Goal: Task Accomplishment & Management: Use online tool/utility

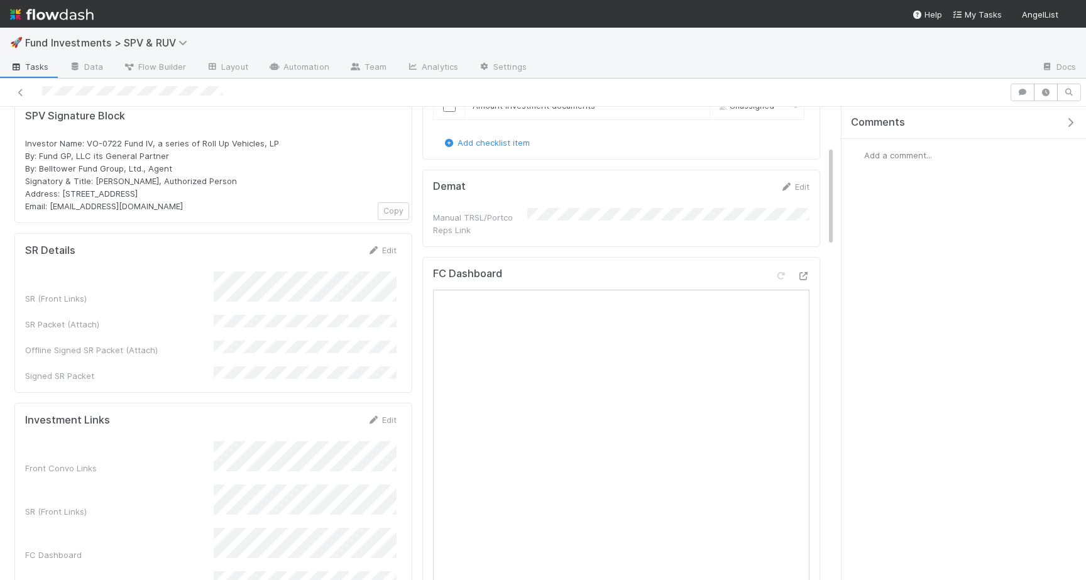
scroll to position [194, 0]
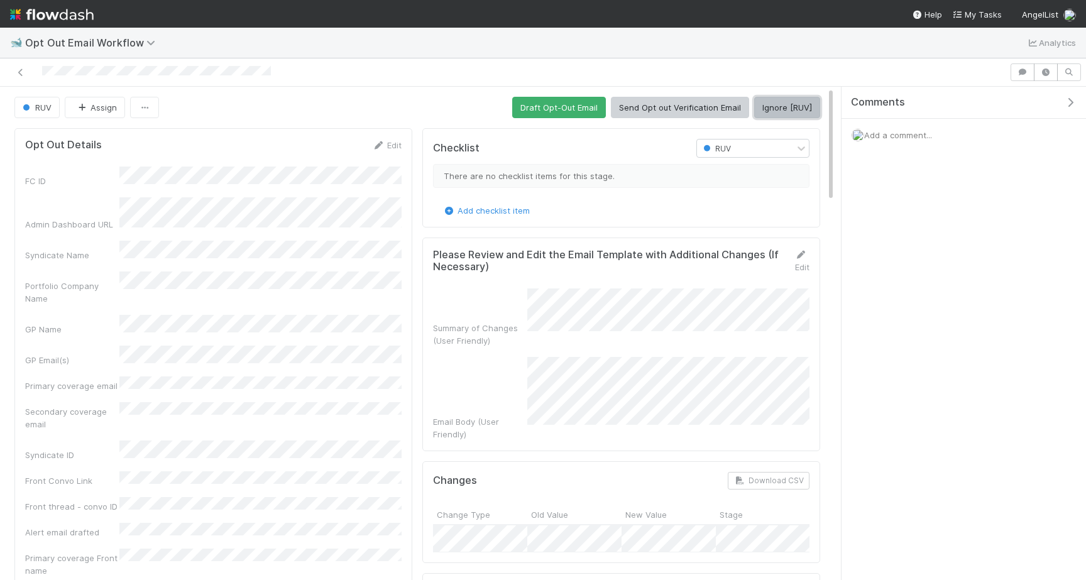
click at [770, 112] on button "Ignore [RUV]" at bounding box center [787, 107] width 66 height 21
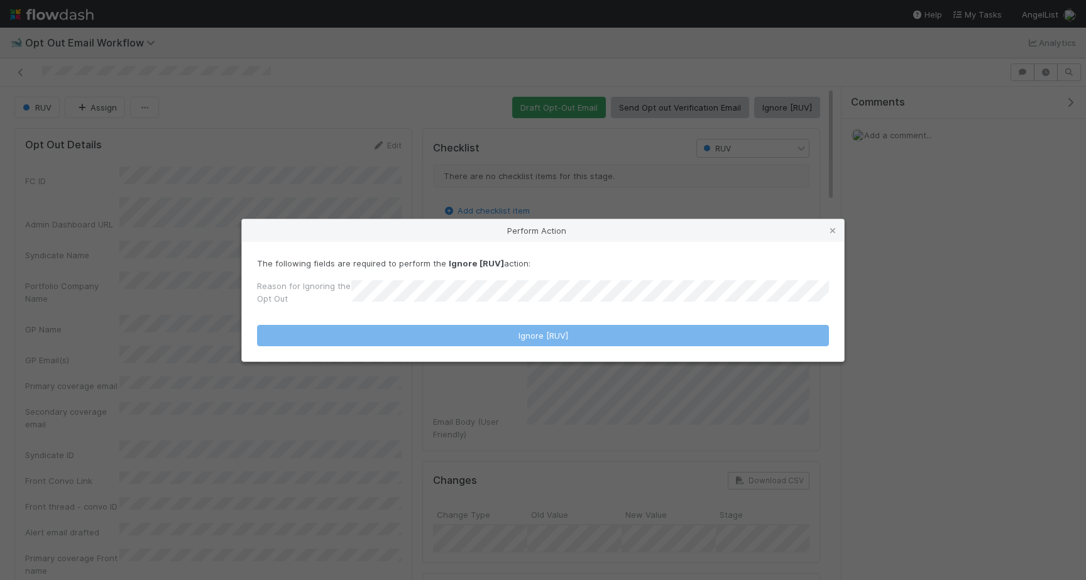
click at [587, 280] on div "The following fields are required to perform the Ignore [RUV] action: Reason fo…" at bounding box center [543, 283] width 572 height 53
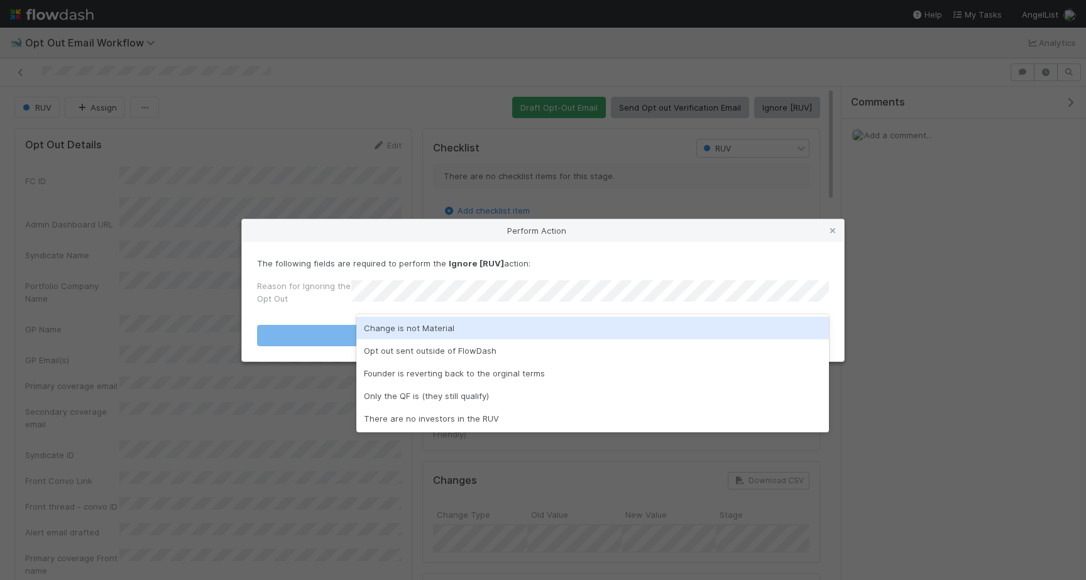
click at [537, 331] on div "Change is not Material" at bounding box center [592, 328] width 473 height 23
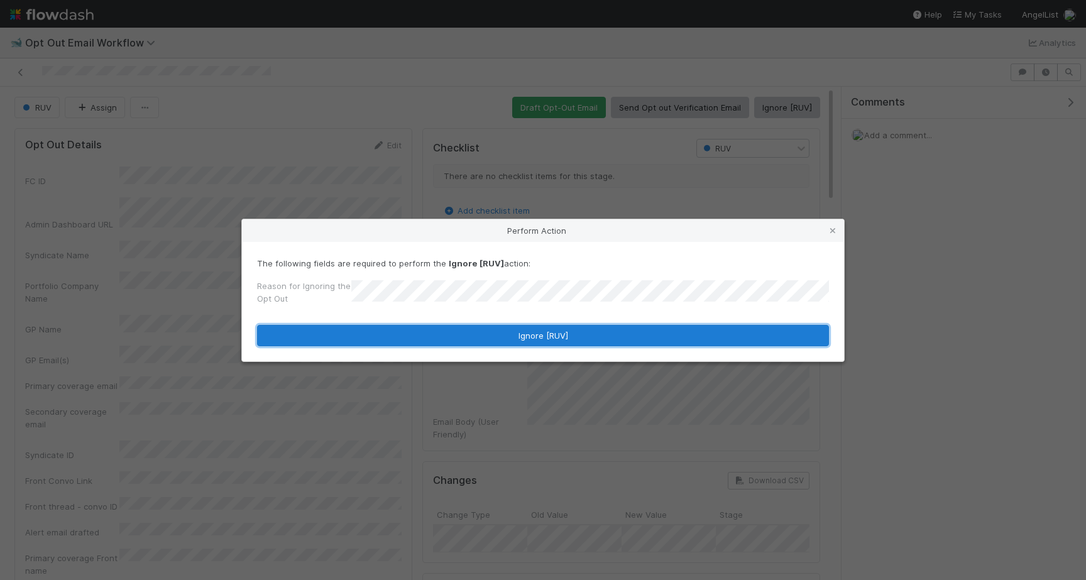
click at [537, 331] on button "Ignore [RUV]" at bounding box center [543, 335] width 572 height 21
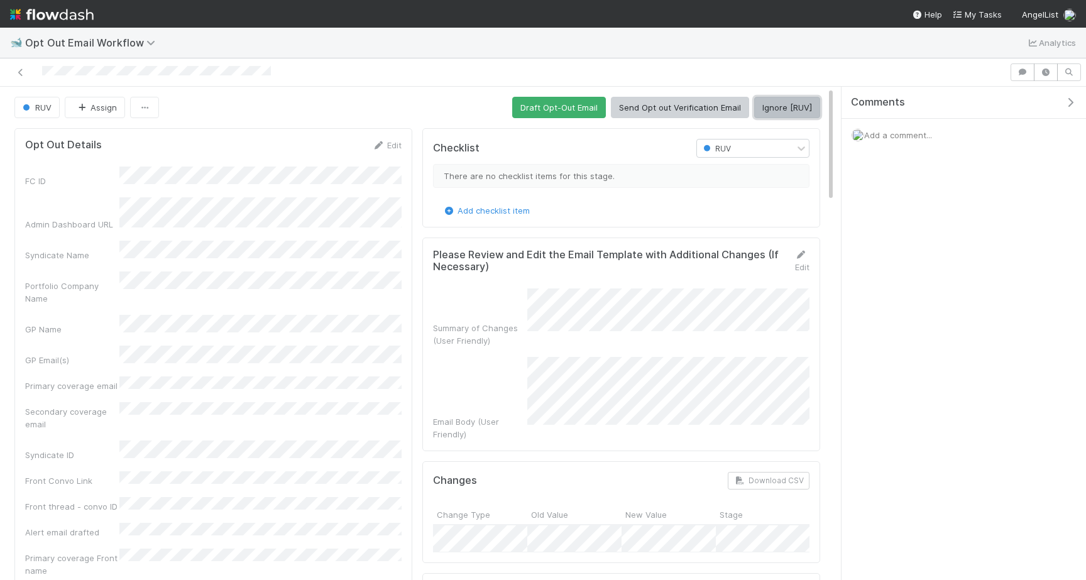
click at [770, 113] on button "Ignore [RUV]" at bounding box center [787, 107] width 66 height 21
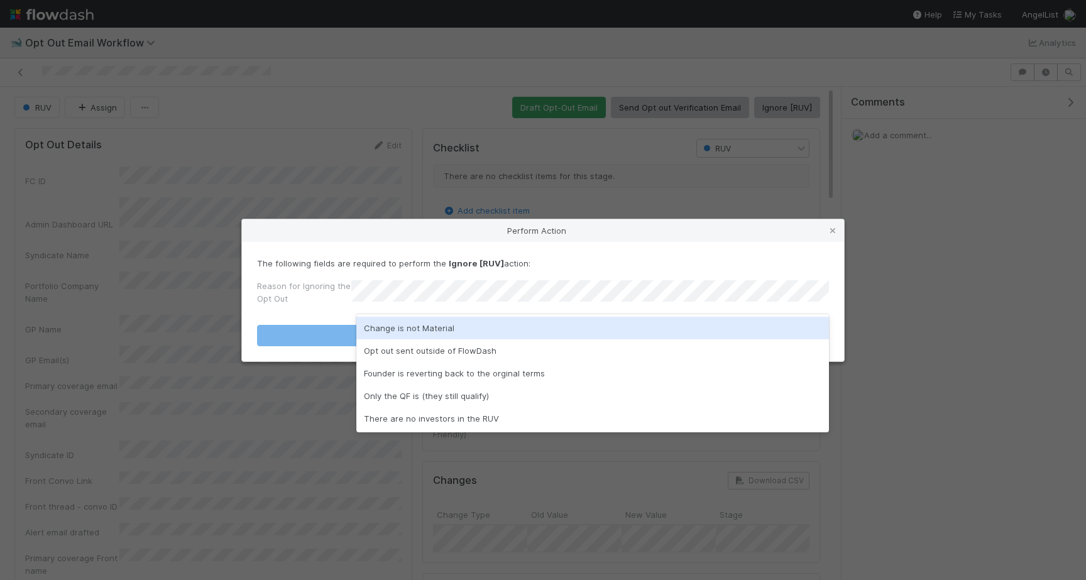
click at [572, 326] on div "Change is not Material" at bounding box center [592, 328] width 473 height 23
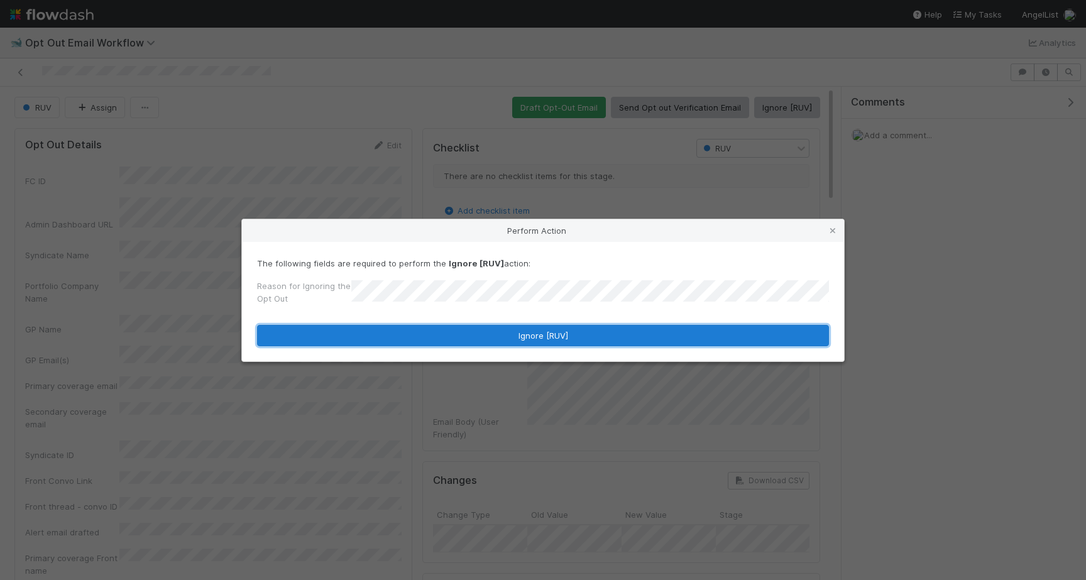
click at [570, 327] on button "Ignore [RUV]" at bounding box center [543, 335] width 572 height 21
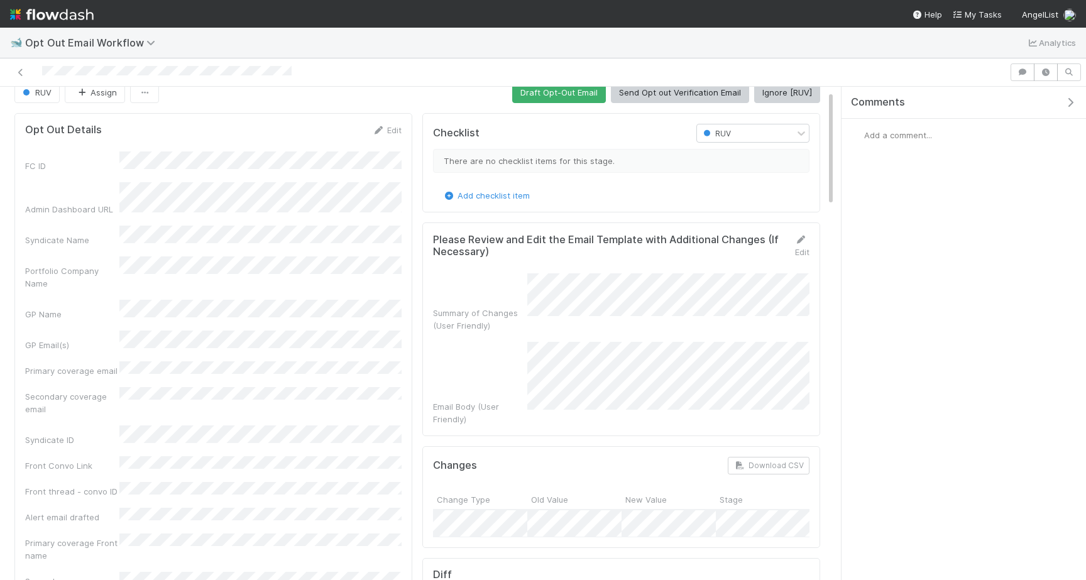
scroll to position [17, 0]
click at [784, 91] on button "Ignore [RUV]" at bounding box center [787, 90] width 66 height 21
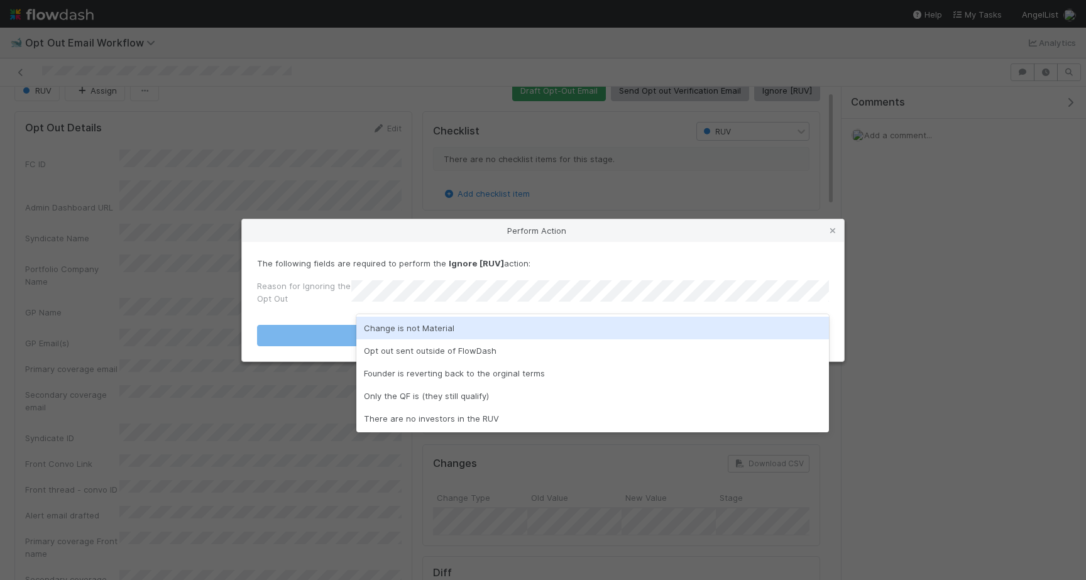
click at [559, 329] on div "Change is not Material" at bounding box center [592, 328] width 473 height 23
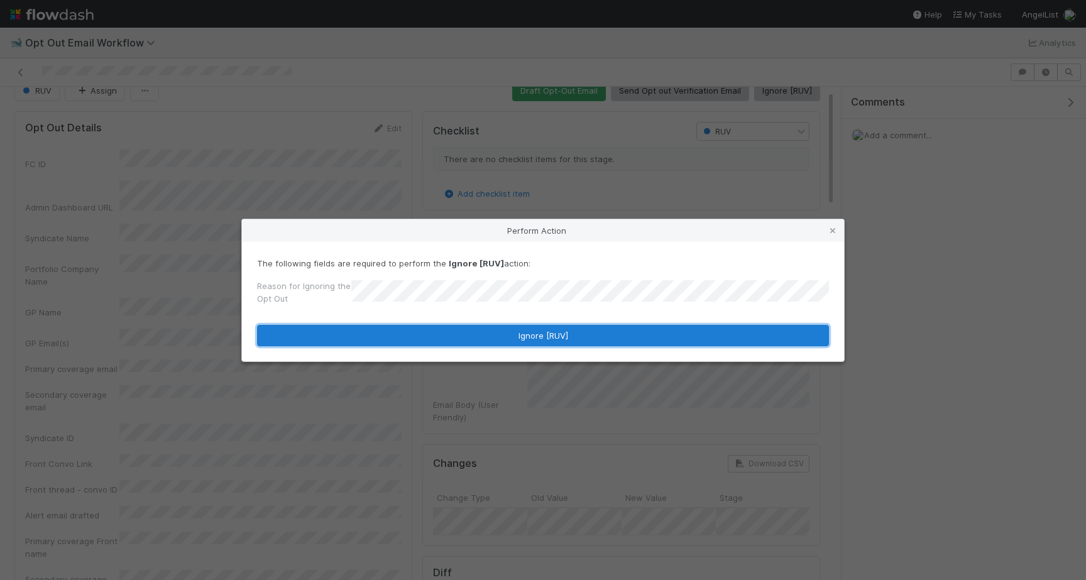
click at [546, 337] on button "Ignore [RUV]" at bounding box center [543, 335] width 572 height 21
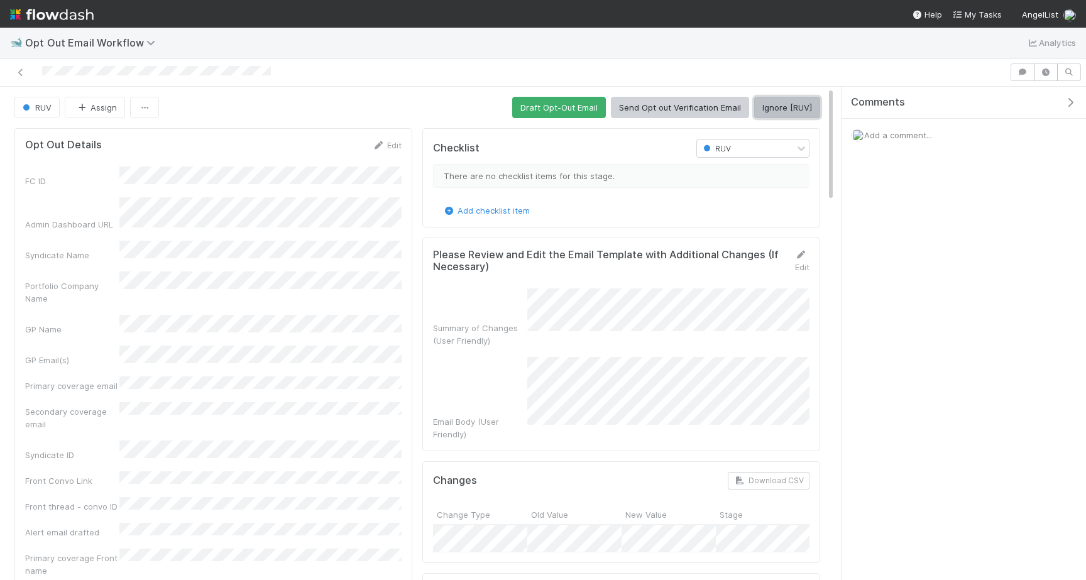
click at [784, 101] on button "Ignore [RUV]" at bounding box center [787, 107] width 66 height 21
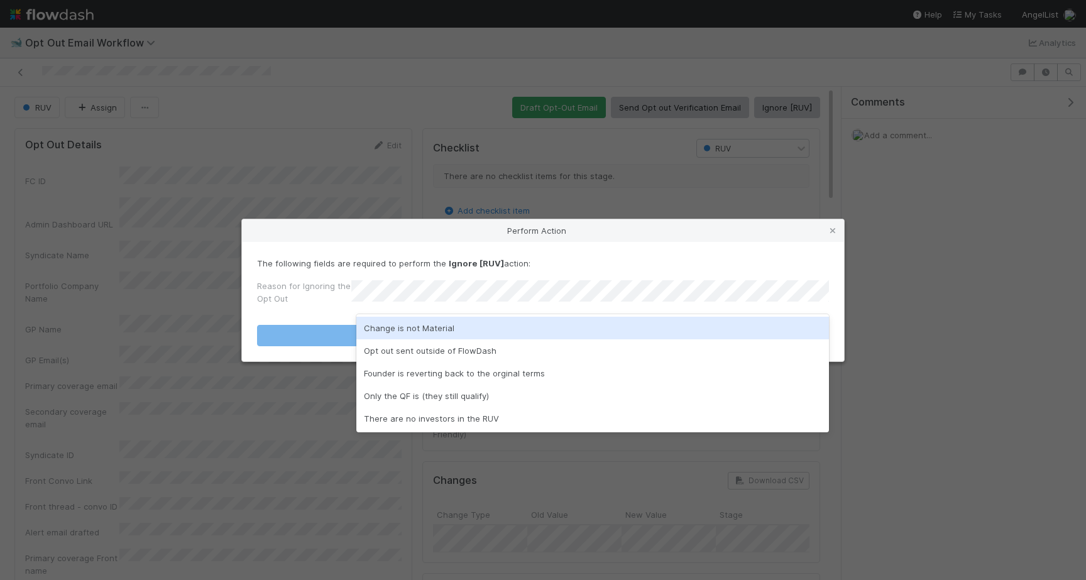
click at [500, 327] on div "Change is not Material" at bounding box center [592, 328] width 473 height 23
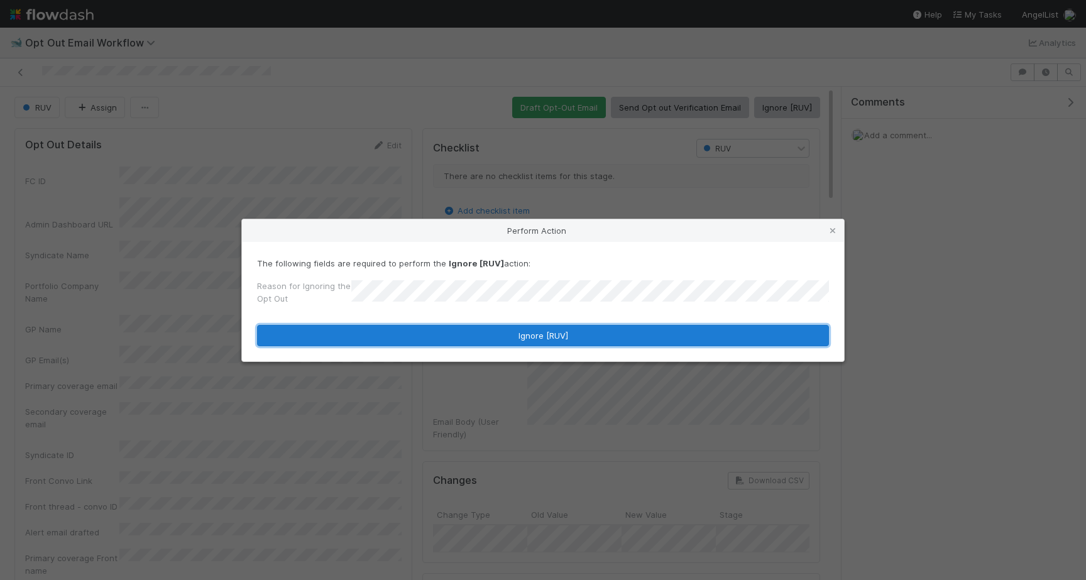
click at [500, 328] on button "Ignore [RUV]" at bounding box center [543, 335] width 572 height 21
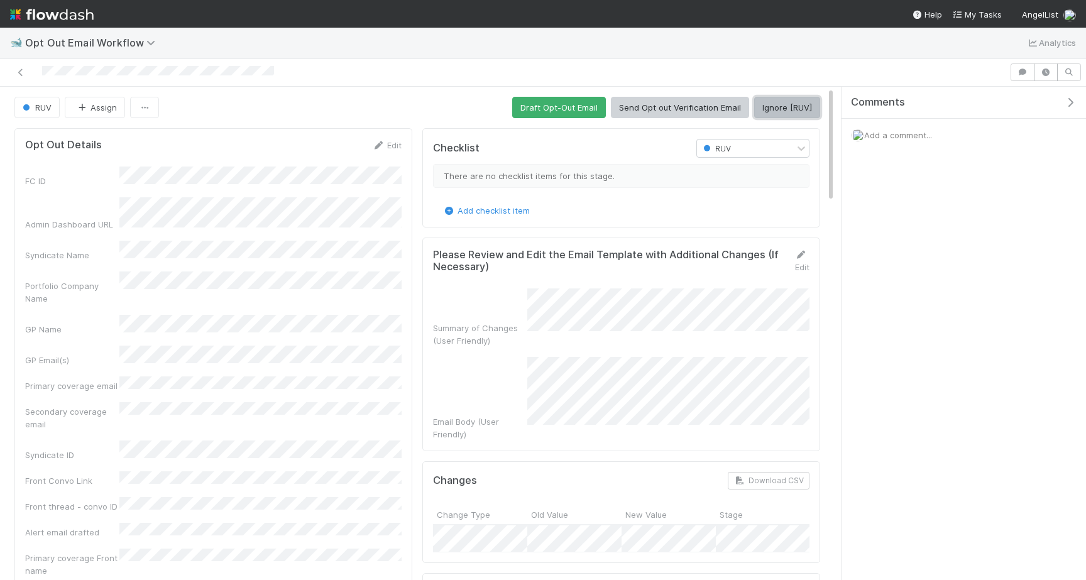
click at [772, 106] on button "Ignore [RUV]" at bounding box center [787, 107] width 66 height 21
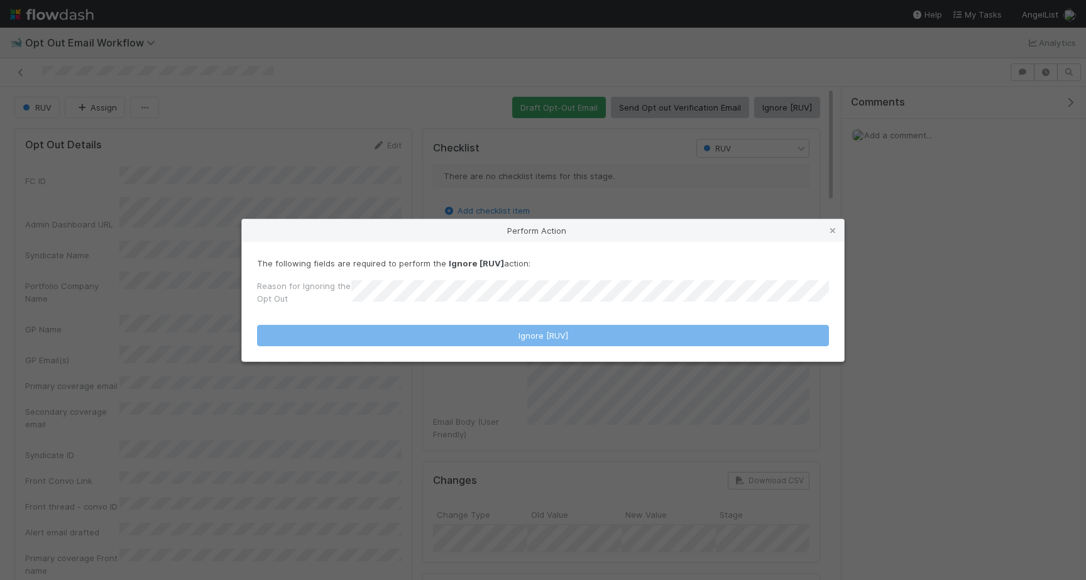
click at [580, 287] on div "Reason for Ignoring the Opt Out" at bounding box center [543, 295] width 572 height 30
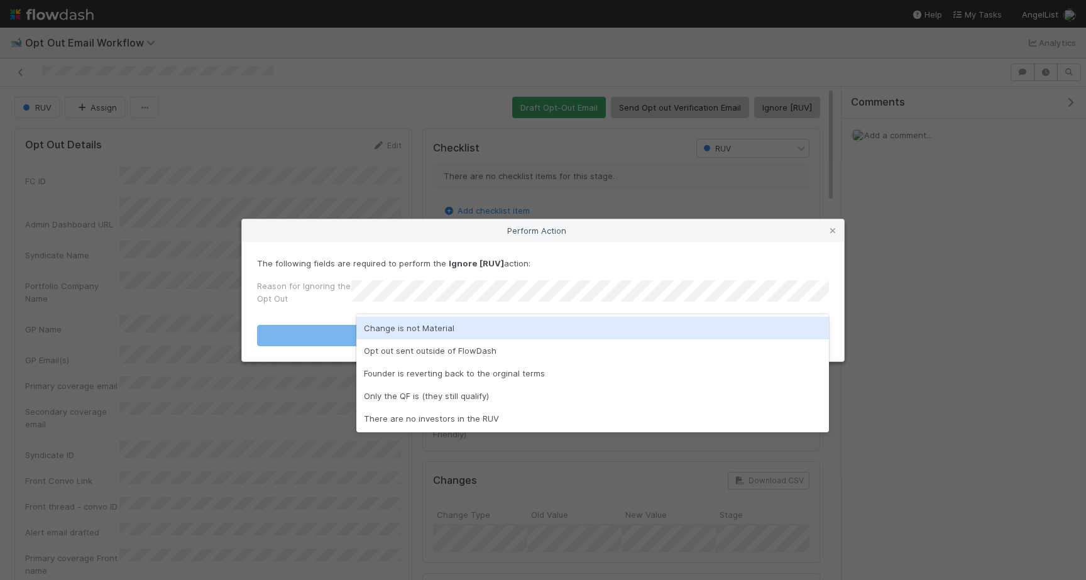
click at [566, 325] on div "Change is not Material" at bounding box center [592, 328] width 473 height 23
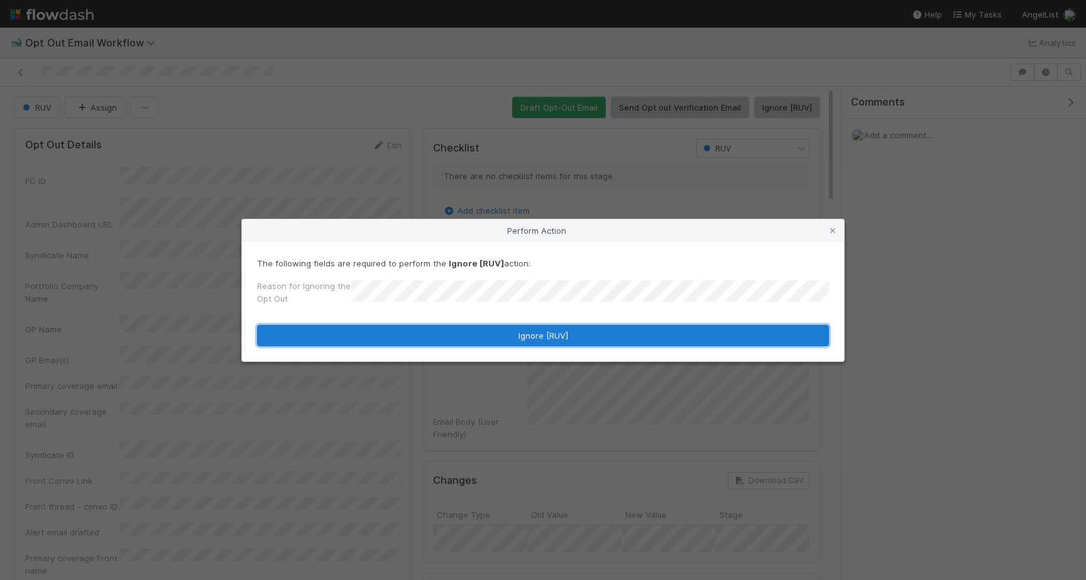
click at [566, 331] on button "Ignore [RUV]" at bounding box center [543, 335] width 572 height 21
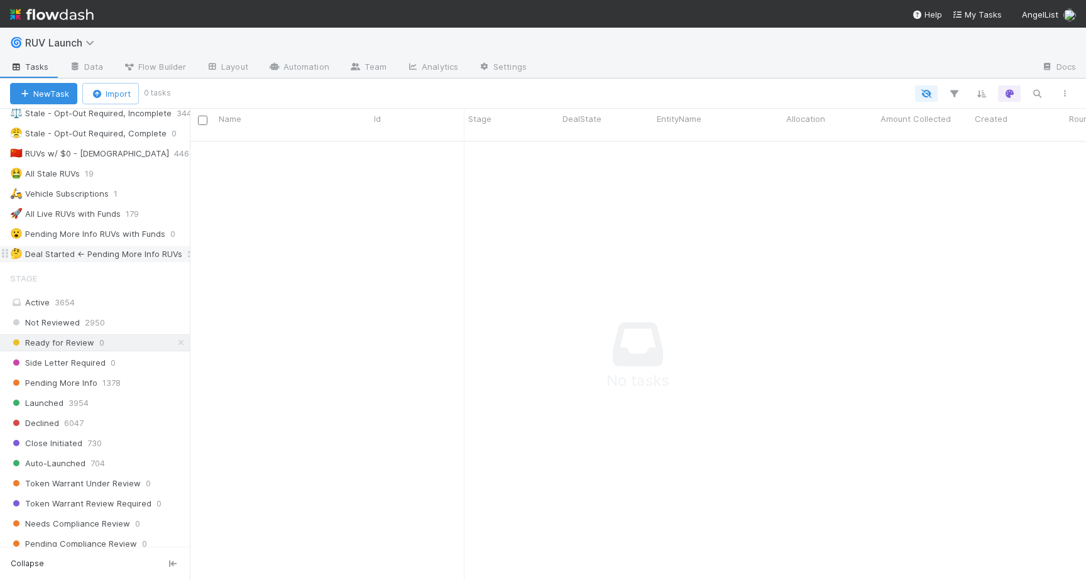
scroll to position [182, 0]
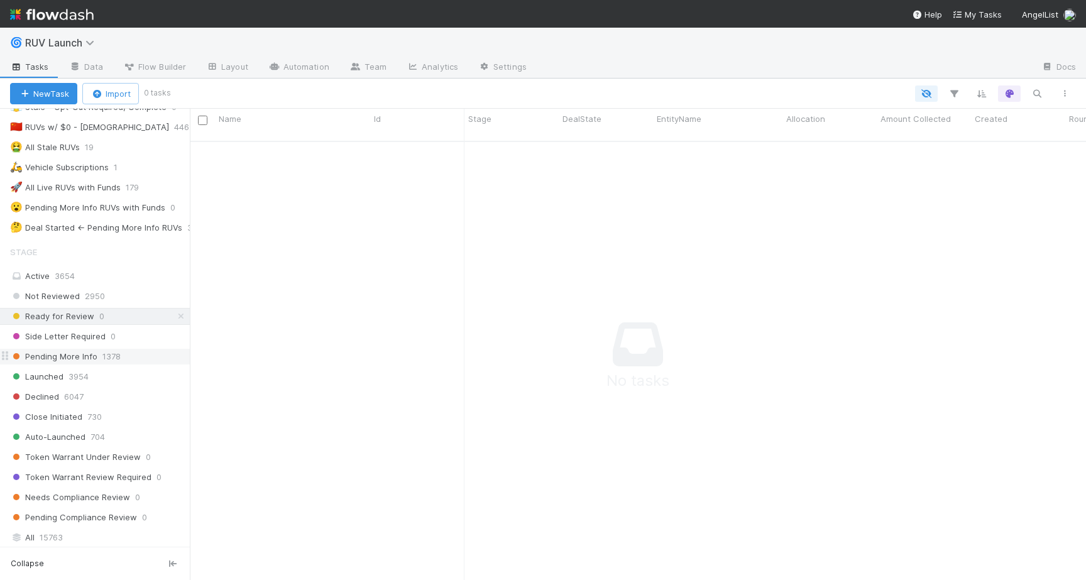
click at [72, 359] on span "Pending More Info" at bounding box center [53, 357] width 87 height 16
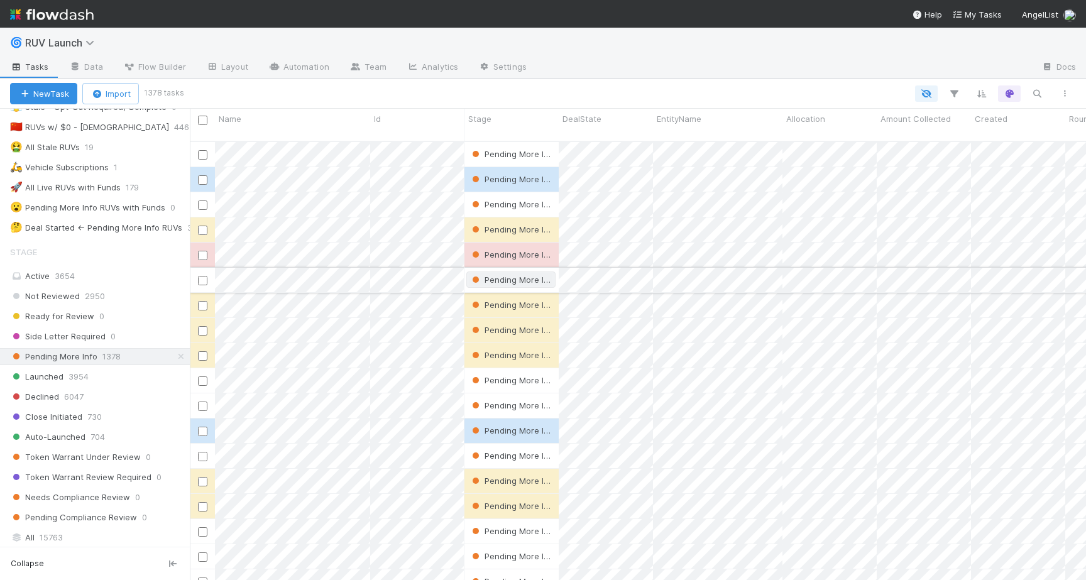
scroll to position [449, 896]
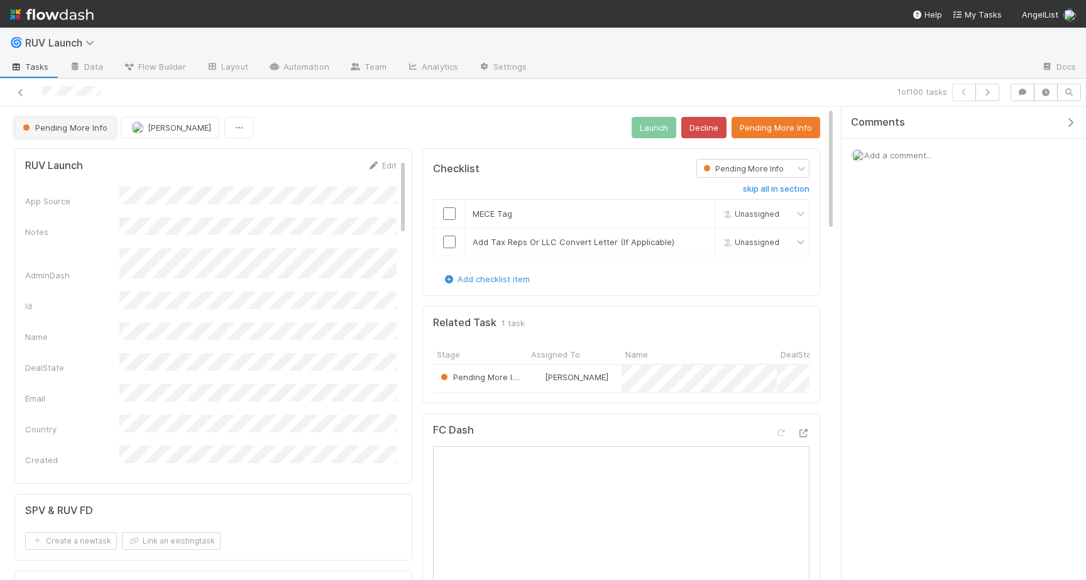
click at [87, 126] on span "Pending More Info" at bounding box center [63, 128] width 87 height 10
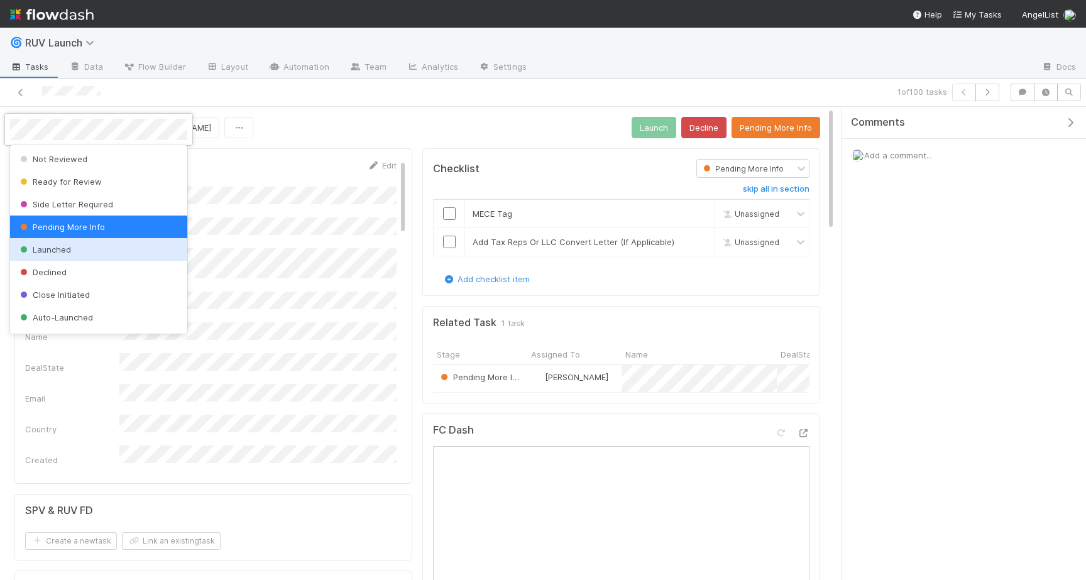
click at [60, 248] on span "Launched" at bounding box center [44, 249] width 53 height 10
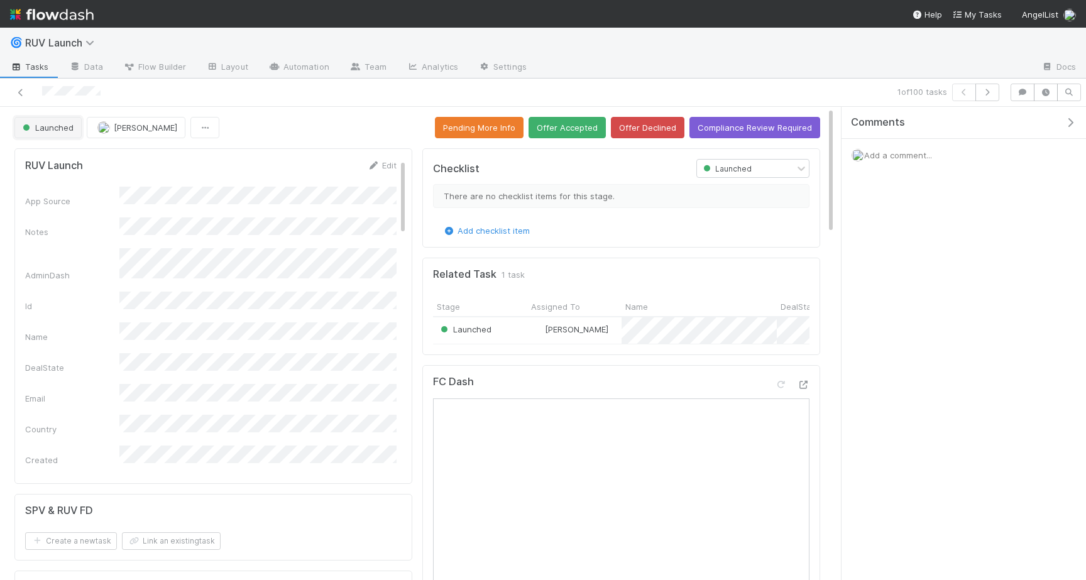
click at [62, 128] on span "Launched" at bounding box center [46, 128] width 53 height 10
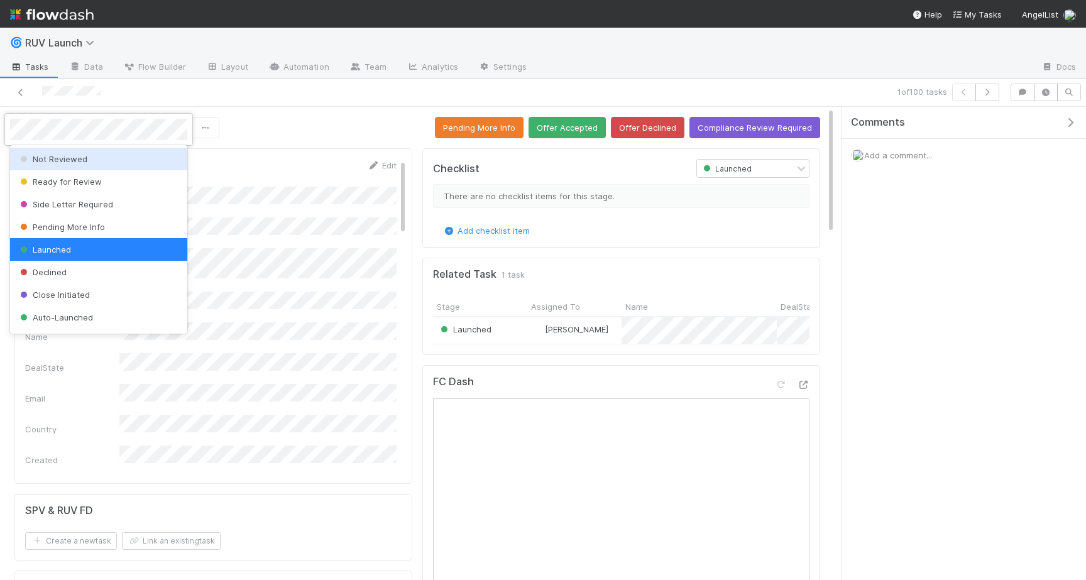
click at [471, 137] on div at bounding box center [543, 290] width 1086 height 580
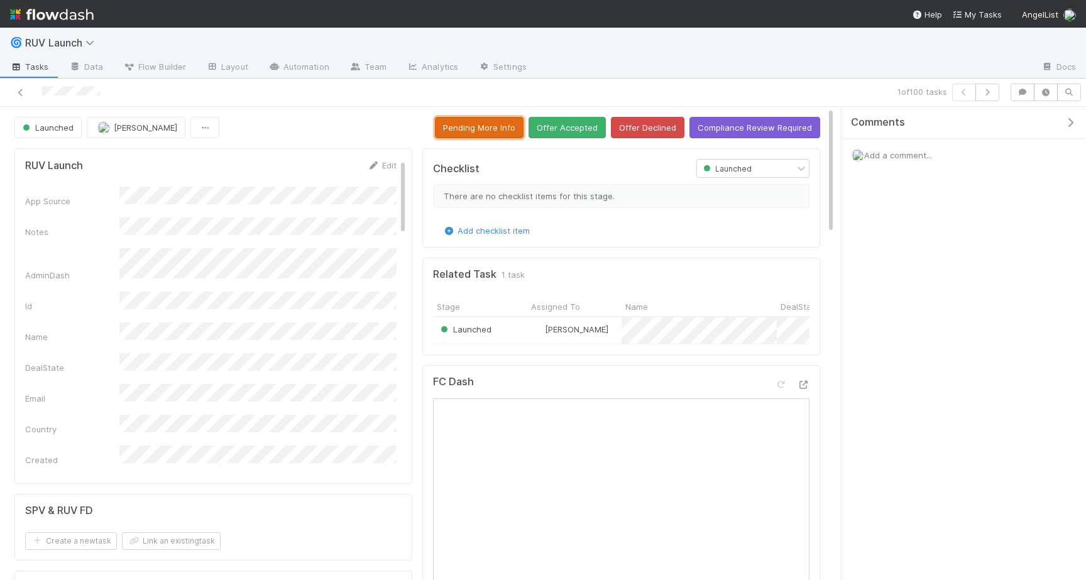
click at [467, 134] on button "Pending More Info" at bounding box center [479, 127] width 89 height 21
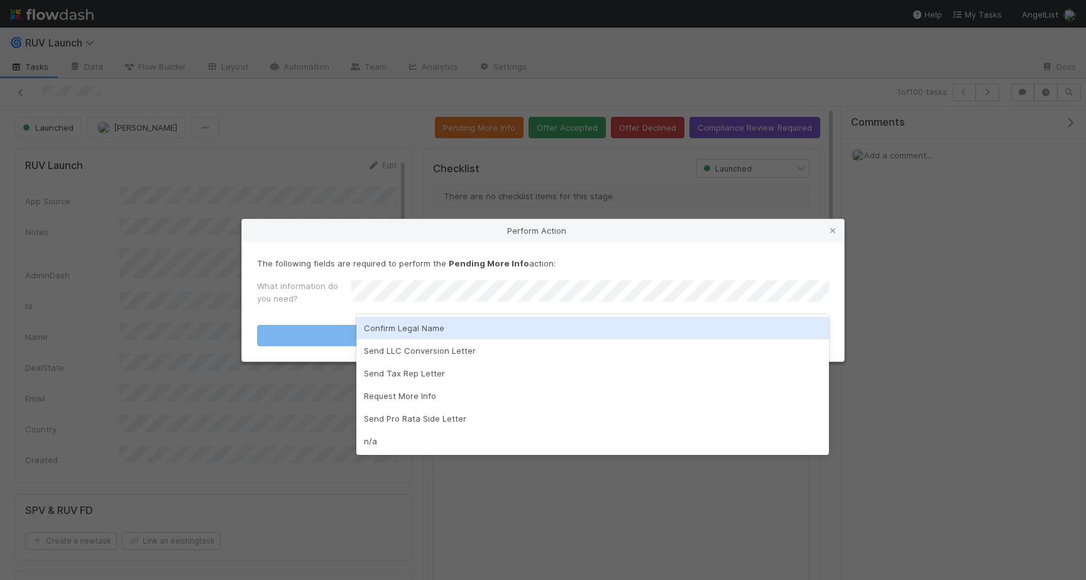
click at [418, 331] on div "Confirm Legal Name" at bounding box center [592, 328] width 473 height 23
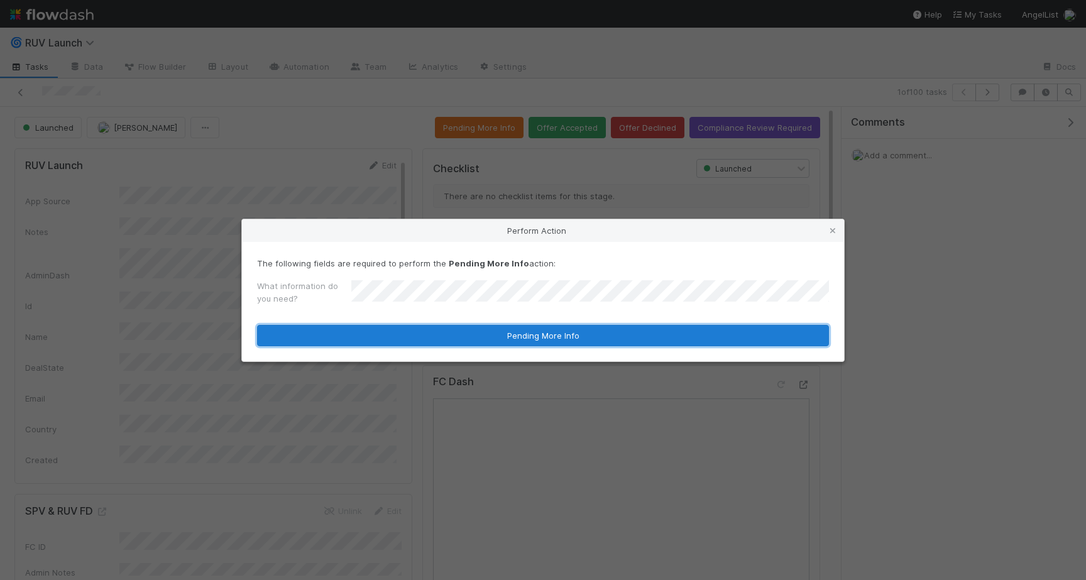
click at [407, 341] on button "Pending More Info" at bounding box center [543, 335] width 572 height 21
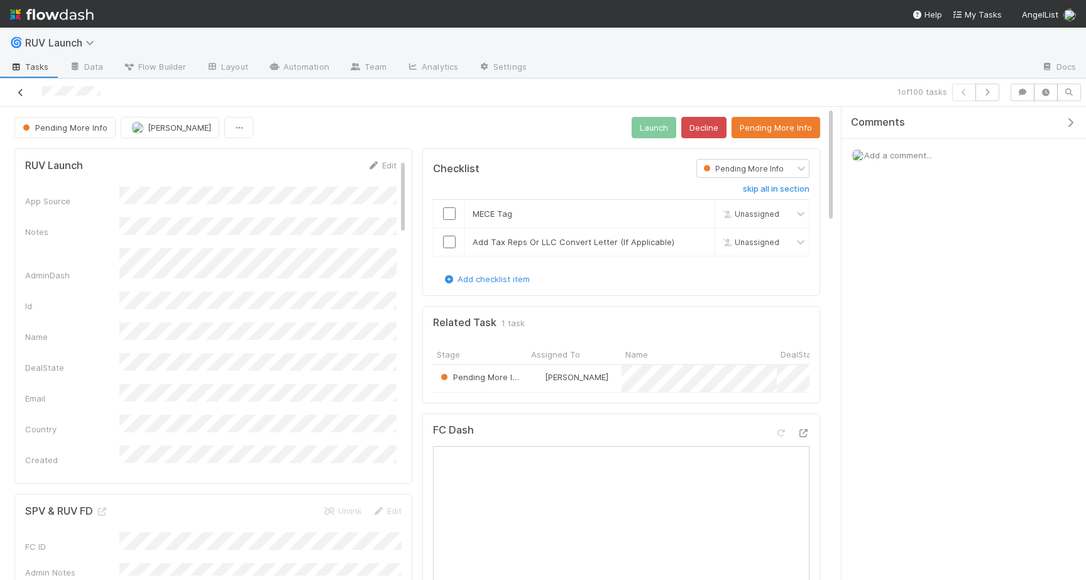
click at [26, 89] on icon at bounding box center [20, 93] width 13 height 8
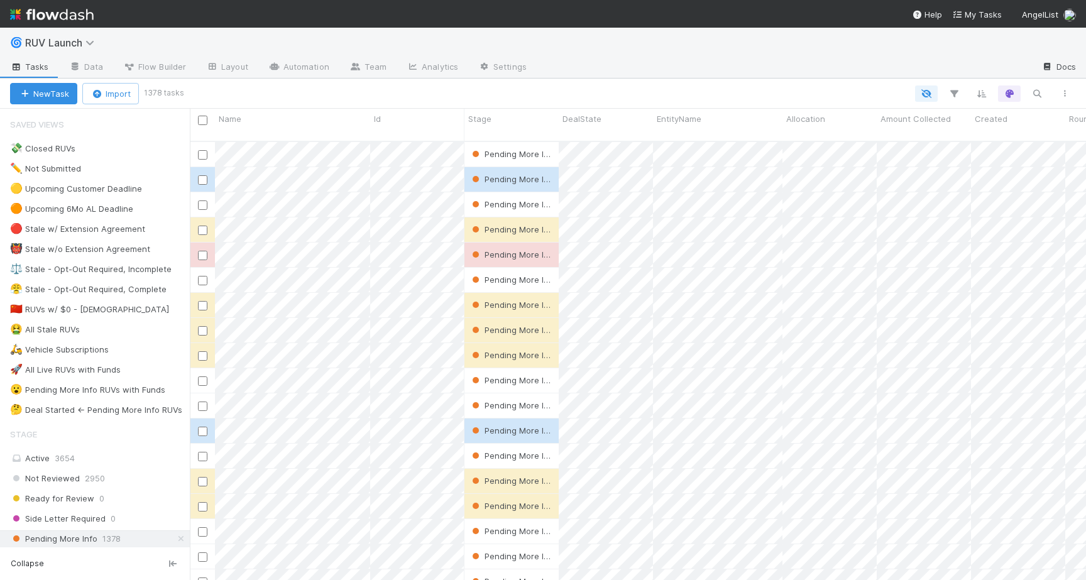
scroll to position [449, 896]
click at [1035, 92] on icon "button" at bounding box center [1036, 93] width 13 height 11
type input "LoyaltyCoin"
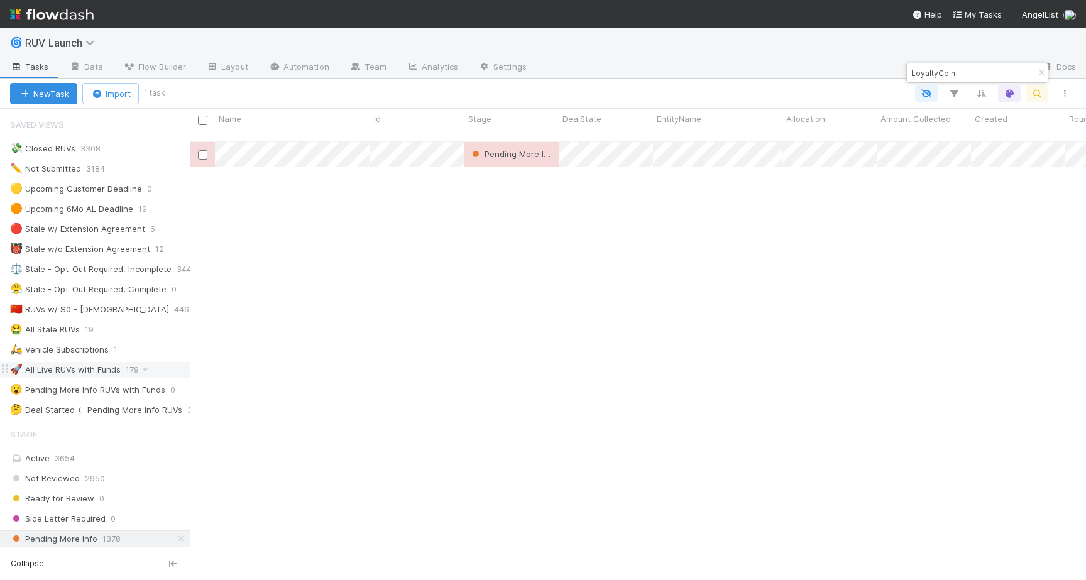
scroll to position [22, 0]
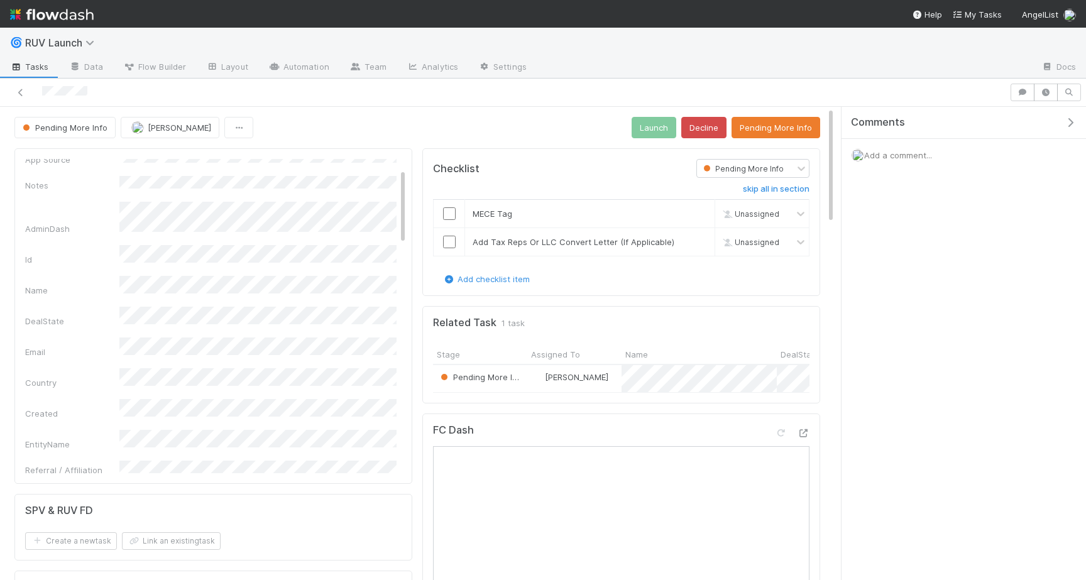
scroll to position [38, 0]
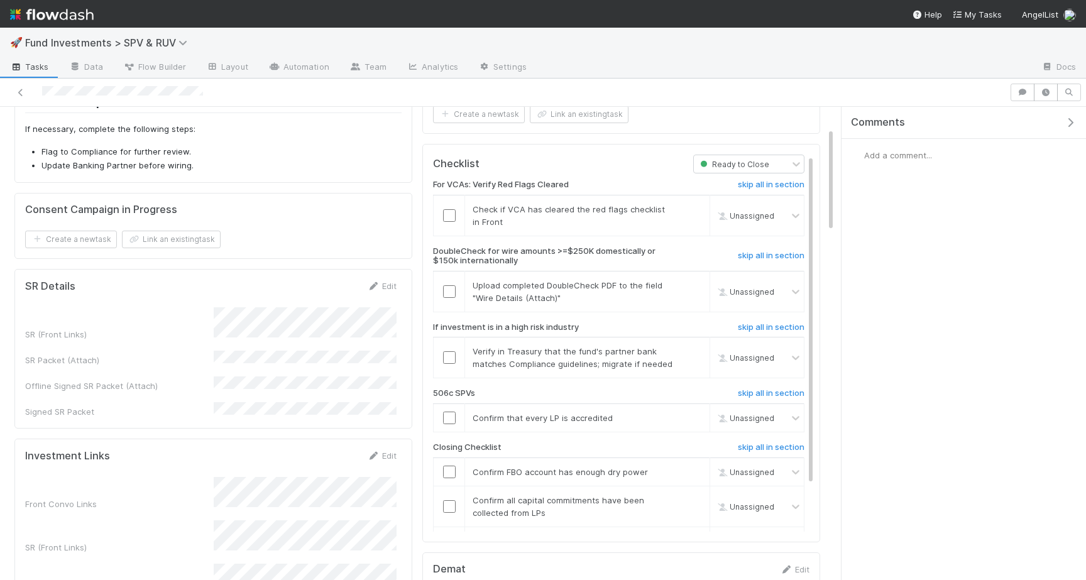
scroll to position [46, 0]
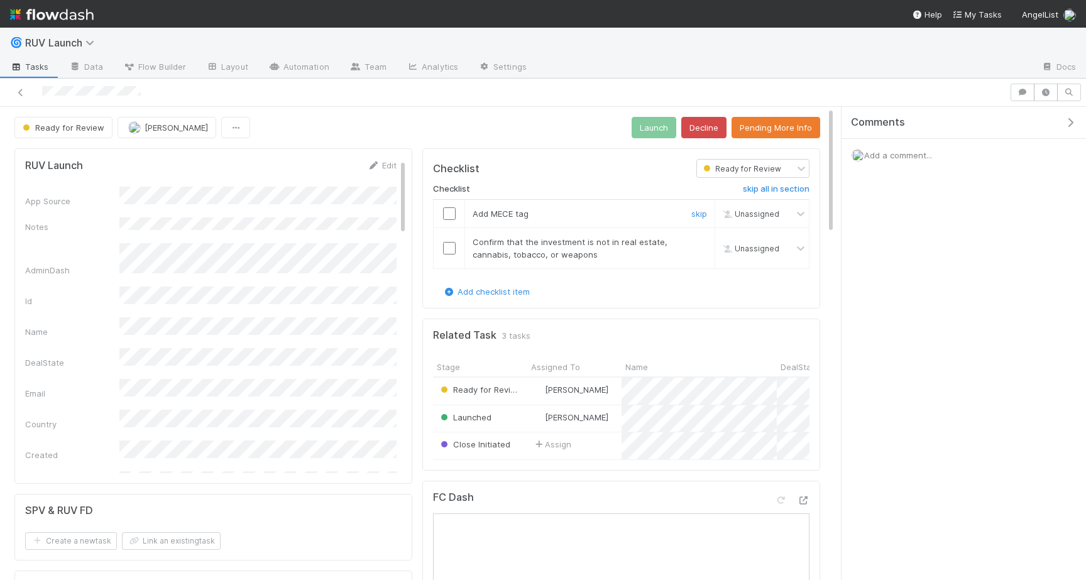
click at [449, 216] on input "checkbox" at bounding box center [449, 213] width 13 height 13
click at [454, 256] on td at bounding box center [449, 248] width 31 height 41
click at [454, 251] on input "checkbox" at bounding box center [449, 248] width 13 height 13
click at [643, 124] on button "Launch" at bounding box center [653, 127] width 45 height 21
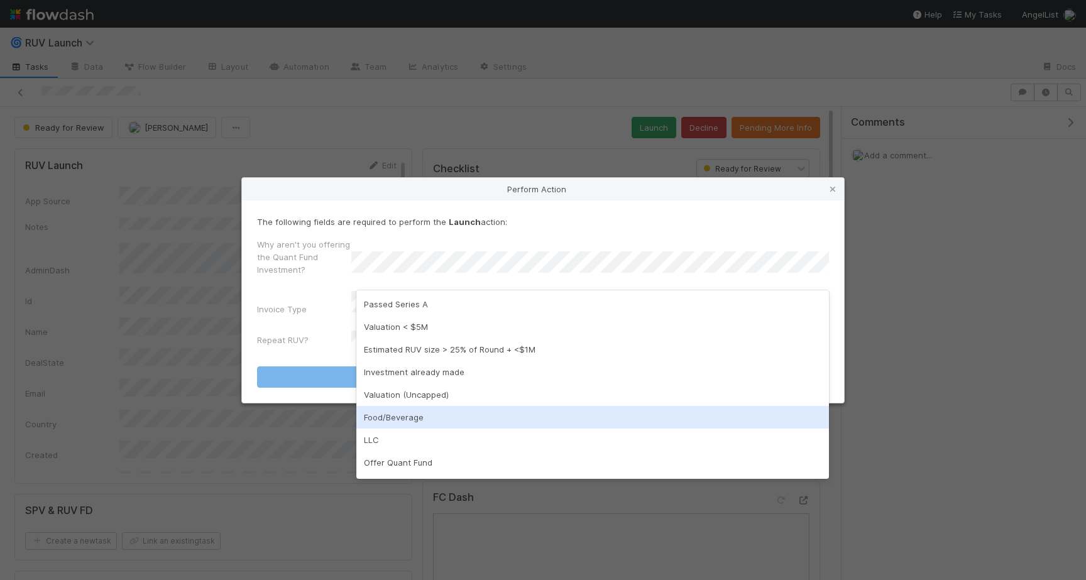
scroll to position [20, 0]
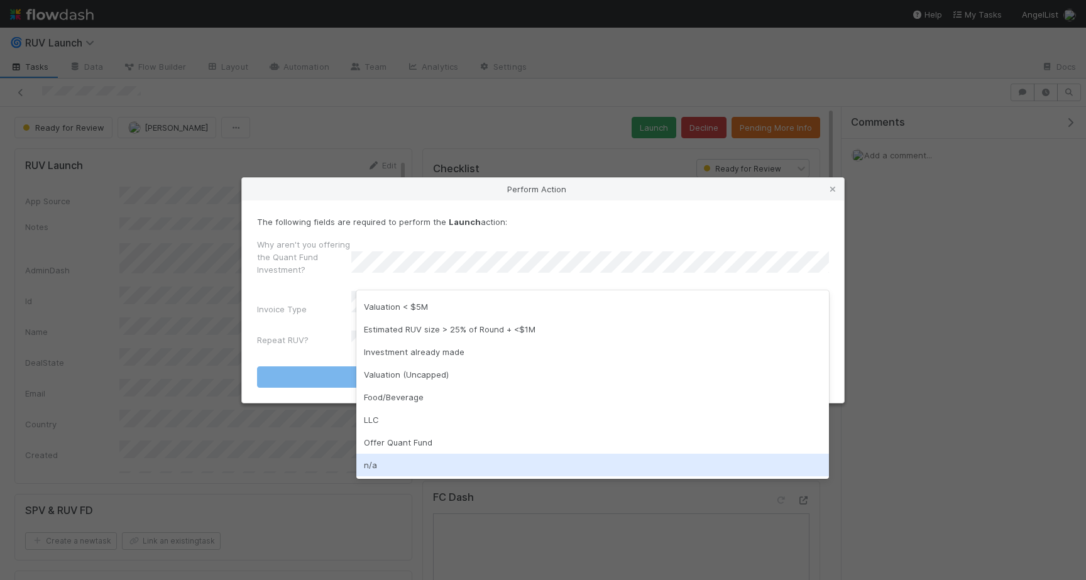
click at [390, 460] on div "n/a" at bounding box center [592, 465] width 473 height 23
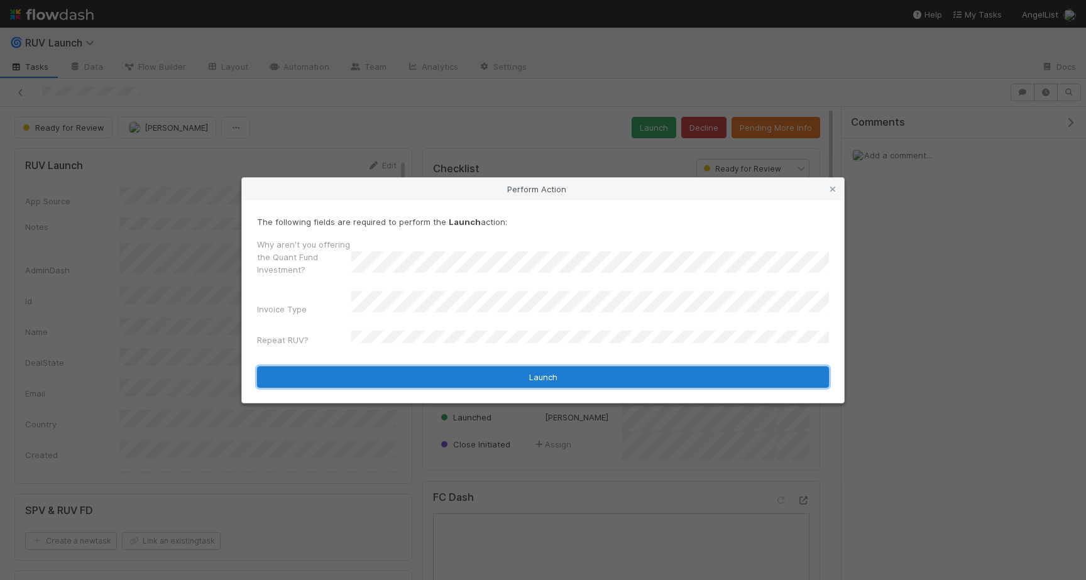
click at [413, 370] on button "Launch" at bounding box center [543, 376] width 572 height 21
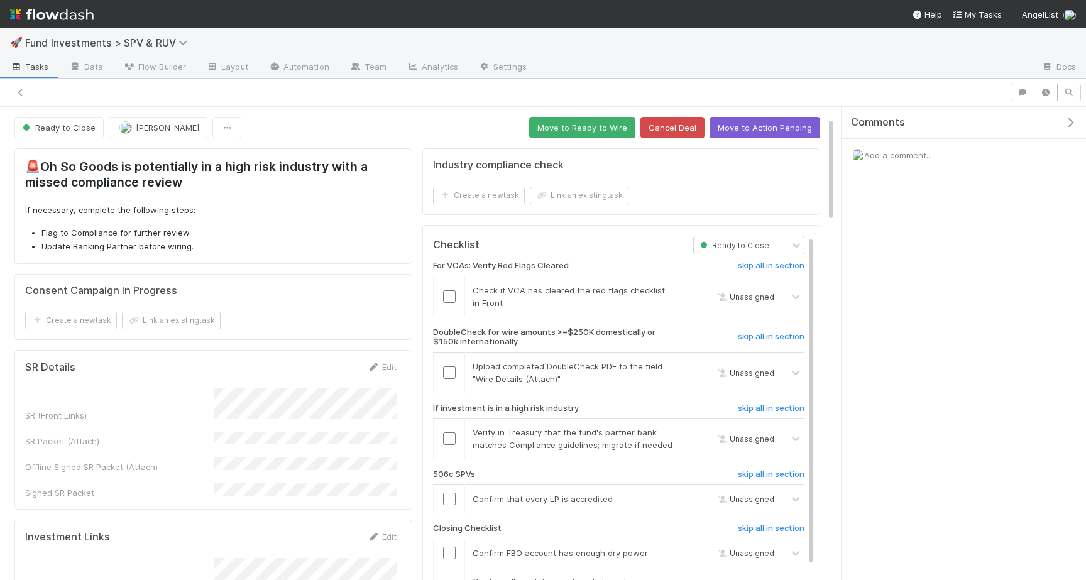
scroll to position [46, 0]
click at [567, 121] on button "Move to Ready to Wire" at bounding box center [582, 127] width 106 height 21
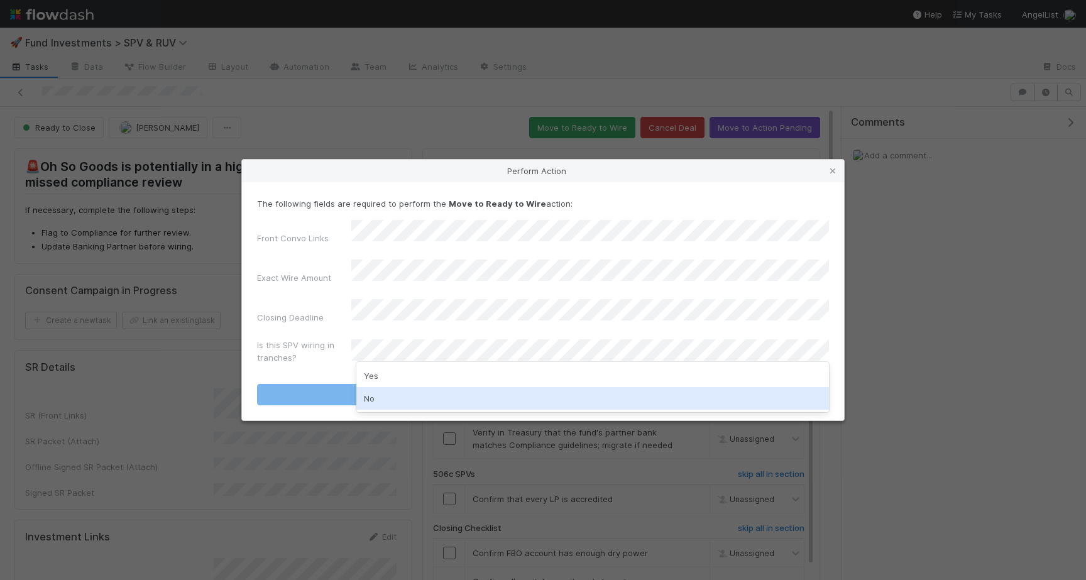
click at [380, 390] on div "No" at bounding box center [592, 398] width 473 height 23
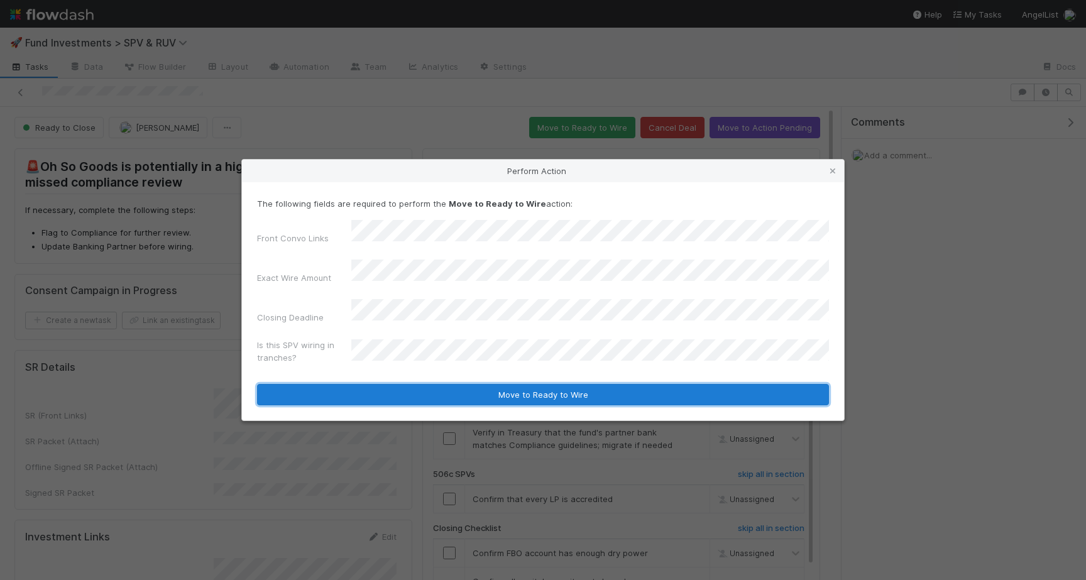
click at [388, 389] on button "Move to Ready to Wire" at bounding box center [543, 394] width 572 height 21
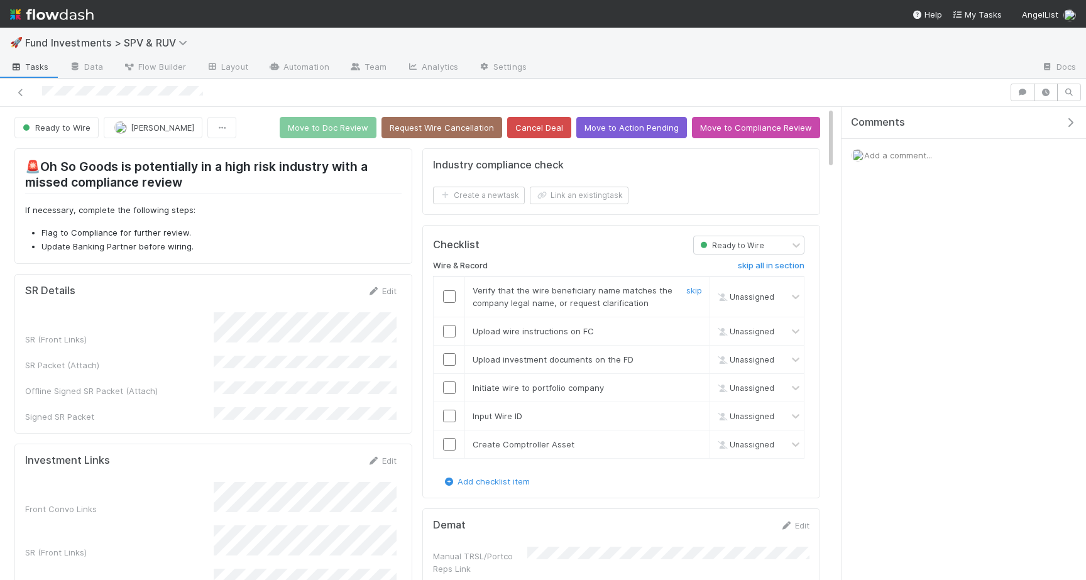
click at [444, 301] on input "checkbox" at bounding box center [449, 296] width 13 height 13
click at [447, 325] on input "checkbox" at bounding box center [449, 331] width 13 height 13
click at [447, 351] on td at bounding box center [449, 359] width 31 height 28
click at [447, 362] on input "checkbox" at bounding box center [449, 359] width 13 height 13
click at [447, 388] on input "checkbox" at bounding box center [449, 387] width 13 height 13
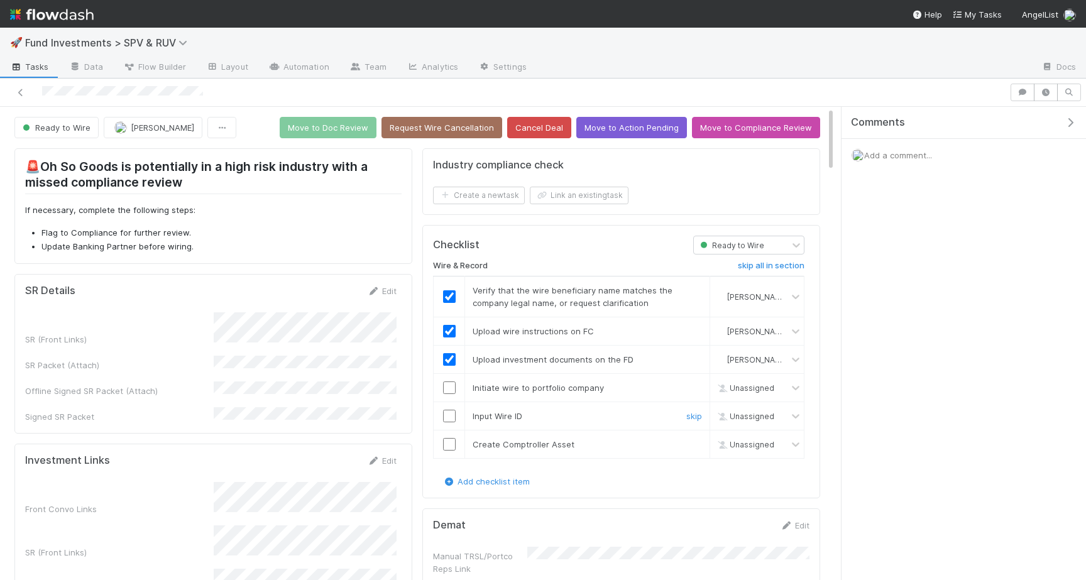
click at [447, 418] on input "checkbox" at bounding box center [449, 416] width 13 height 13
click at [448, 442] on input "checkbox" at bounding box center [449, 444] width 13 height 13
click at [450, 387] on input "checkbox" at bounding box center [449, 387] width 13 height 13
click at [450, 412] on input "checkbox" at bounding box center [449, 416] width 13 height 13
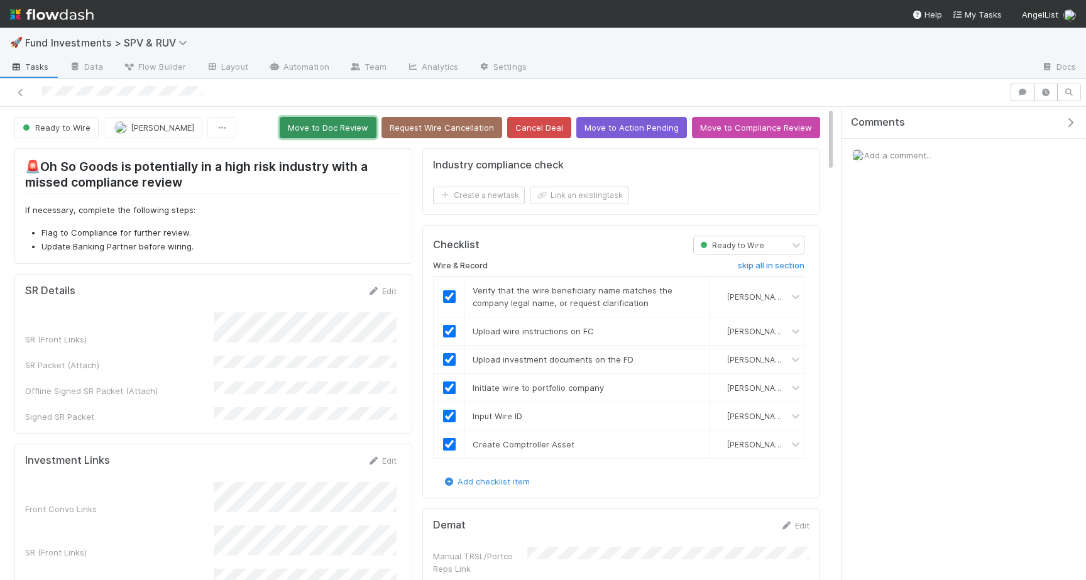
click at [347, 133] on button "Move to Doc Review" at bounding box center [328, 127] width 97 height 21
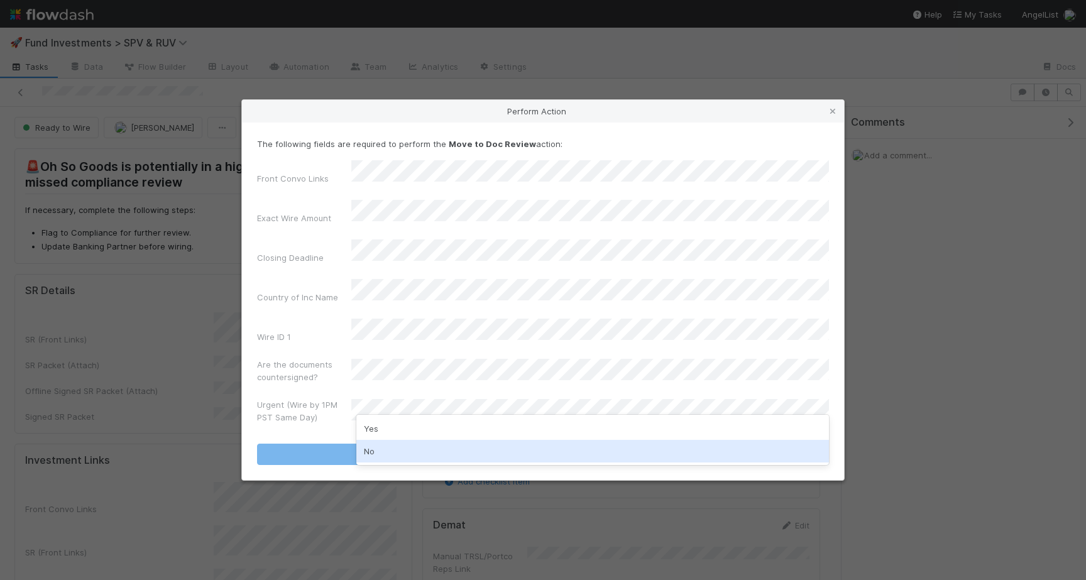
click at [392, 447] on div "No" at bounding box center [592, 451] width 473 height 23
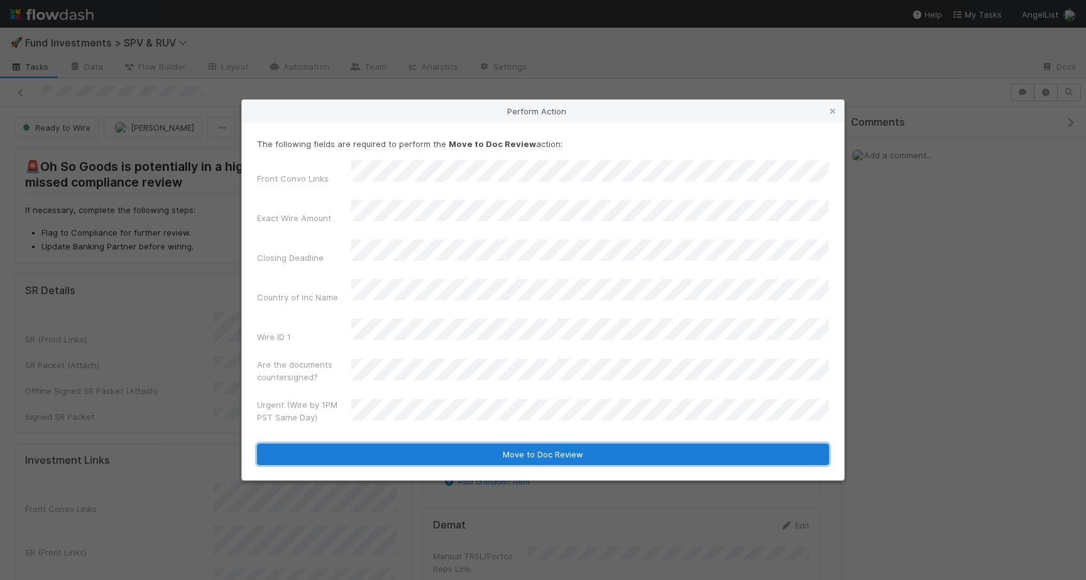
click at [400, 444] on button "Move to Doc Review" at bounding box center [543, 454] width 572 height 21
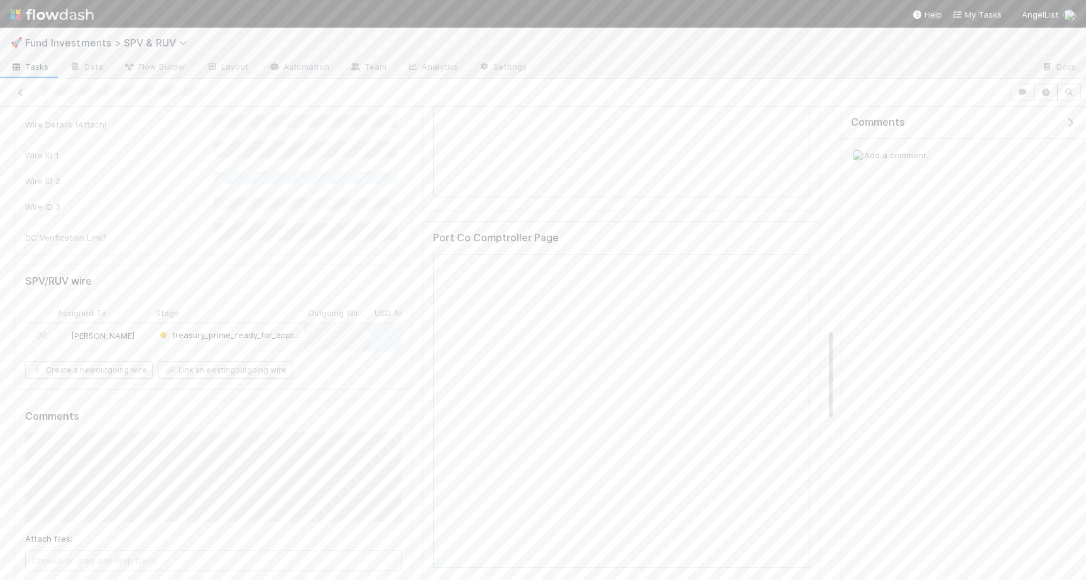
scroll to position [1151, 0]
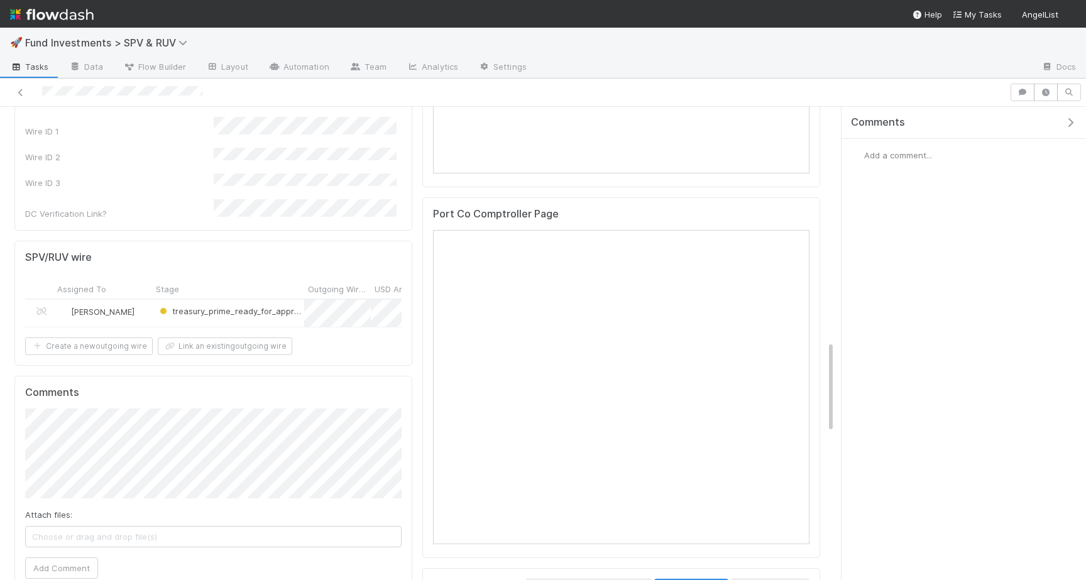
scroll to position [1137, 0]
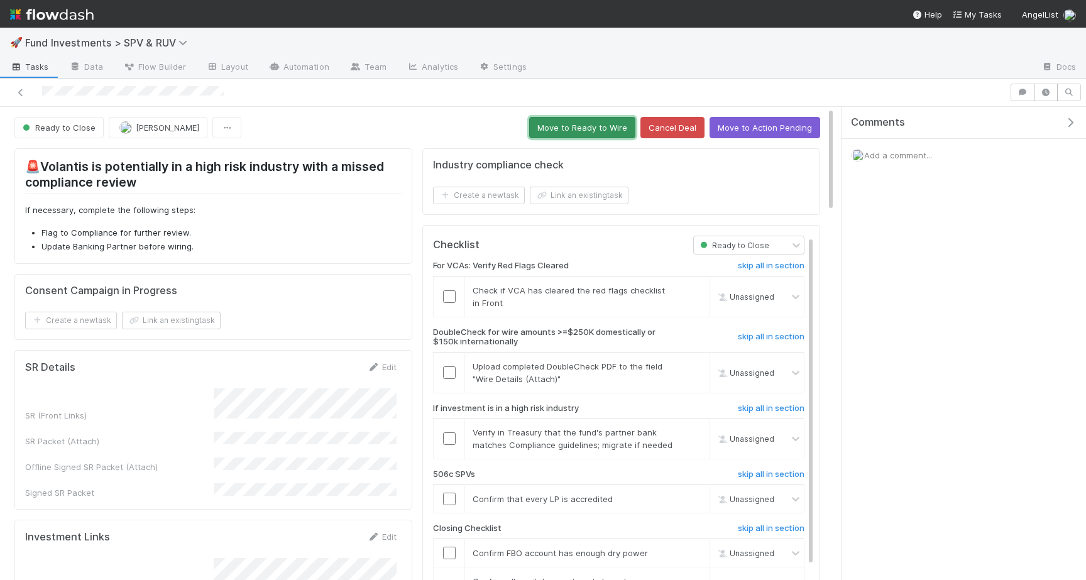
click at [574, 132] on button "Move to Ready to Wire" at bounding box center [582, 127] width 106 height 21
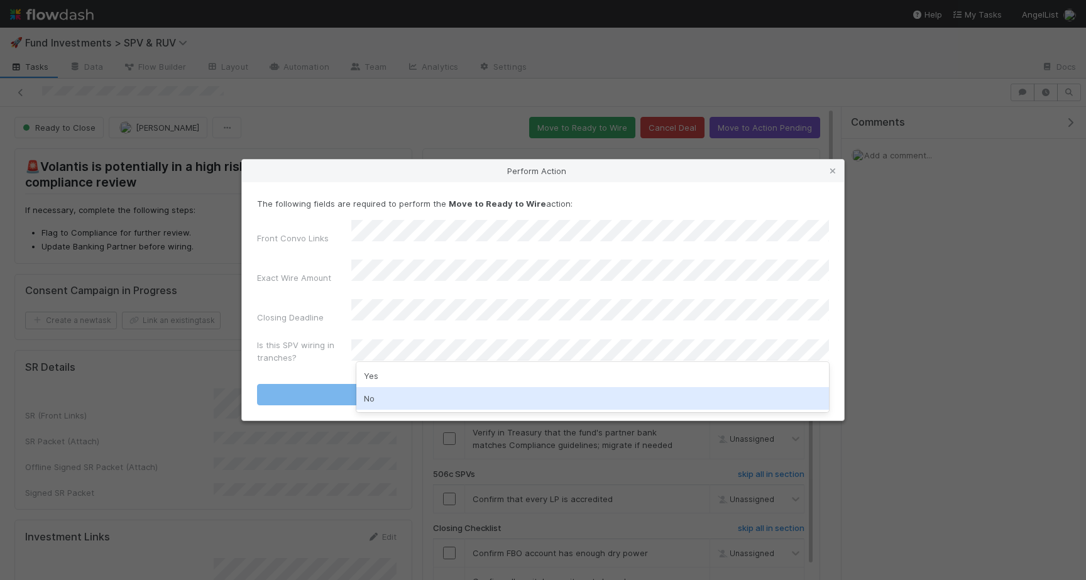
click at [378, 400] on div "No" at bounding box center [592, 398] width 473 height 23
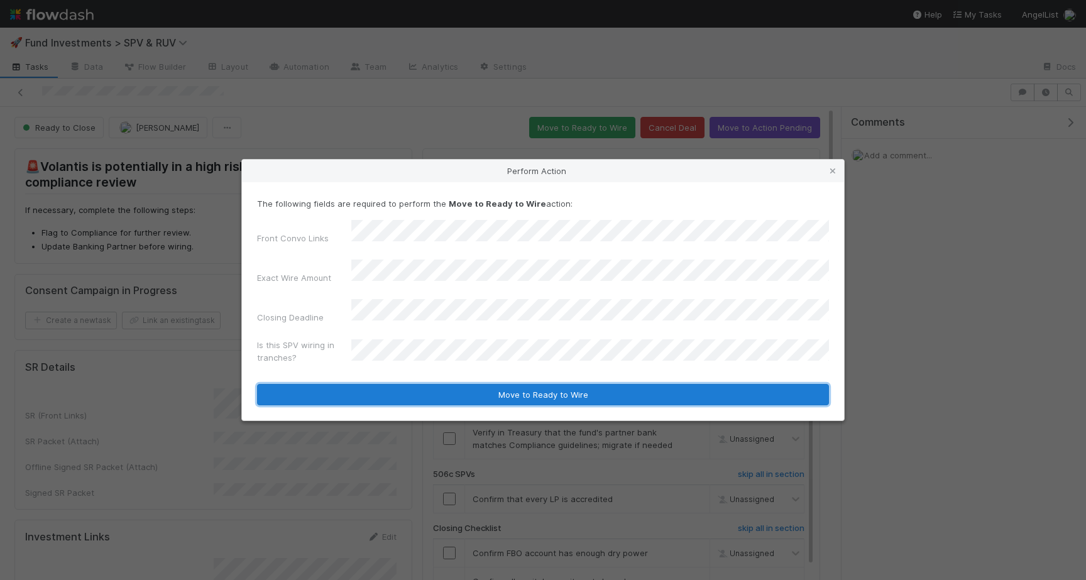
click at [358, 386] on button "Move to Ready to Wire" at bounding box center [543, 394] width 572 height 21
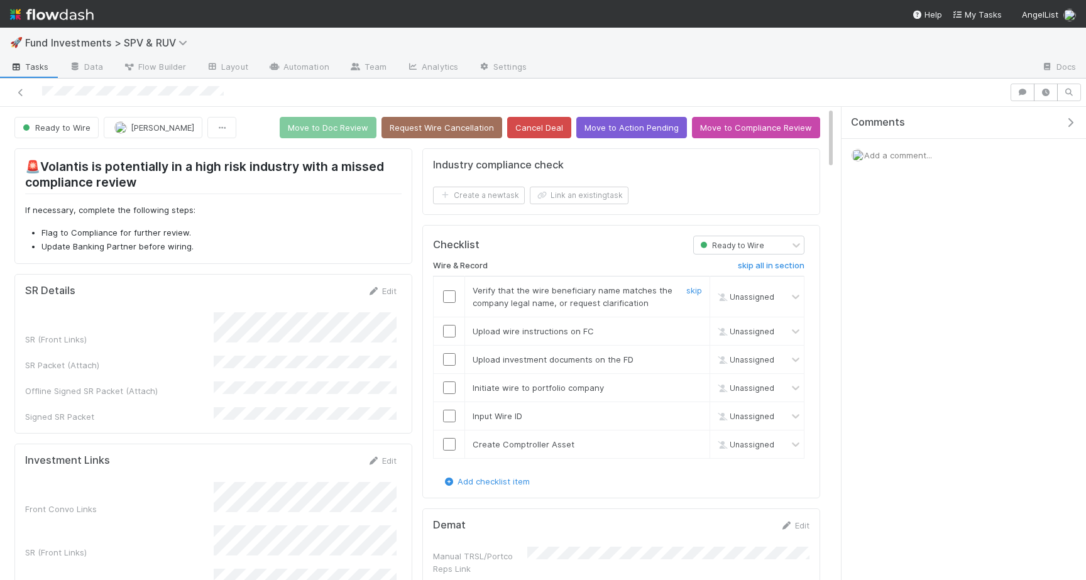
click at [444, 300] on input "checkbox" at bounding box center [449, 296] width 13 height 13
click at [450, 320] on td at bounding box center [449, 331] width 31 height 28
click at [450, 323] on td at bounding box center [449, 331] width 31 height 28
click at [451, 340] on td at bounding box center [449, 331] width 31 height 28
click at [451, 334] on input "checkbox" at bounding box center [449, 331] width 13 height 13
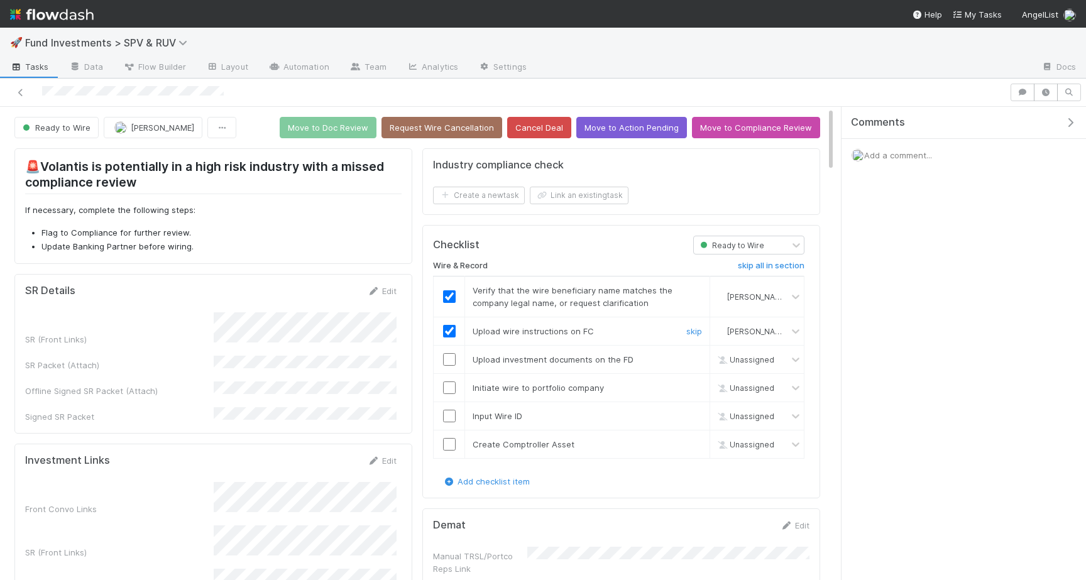
click at [451, 362] on input "checkbox" at bounding box center [449, 359] width 13 height 13
click at [451, 387] on input "checkbox" at bounding box center [449, 387] width 13 height 13
click at [451, 410] on input "checkbox" at bounding box center [449, 416] width 13 height 13
click at [451, 448] on input "checkbox" at bounding box center [449, 444] width 13 height 13
click at [451, 388] on input "checkbox" at bounding box center [449, 387] width 13 height 13
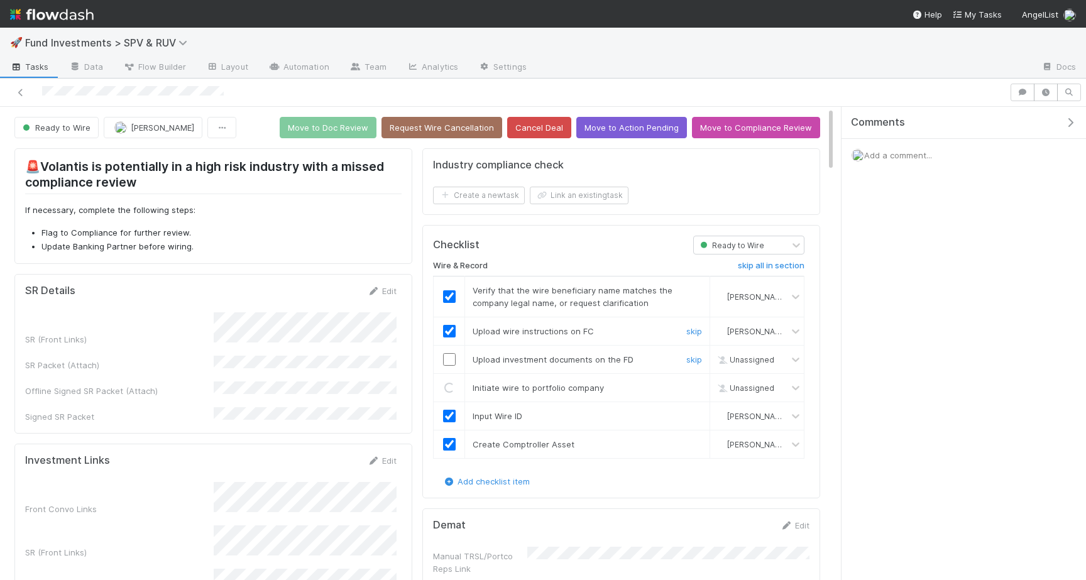
click at [449, 359] on input "checkbox" at bounding box center [449, 359] width 13 height 13
click at [344, 134] on button "Move to Doc Review" at bounding box center [328, 127] width 97 height 21
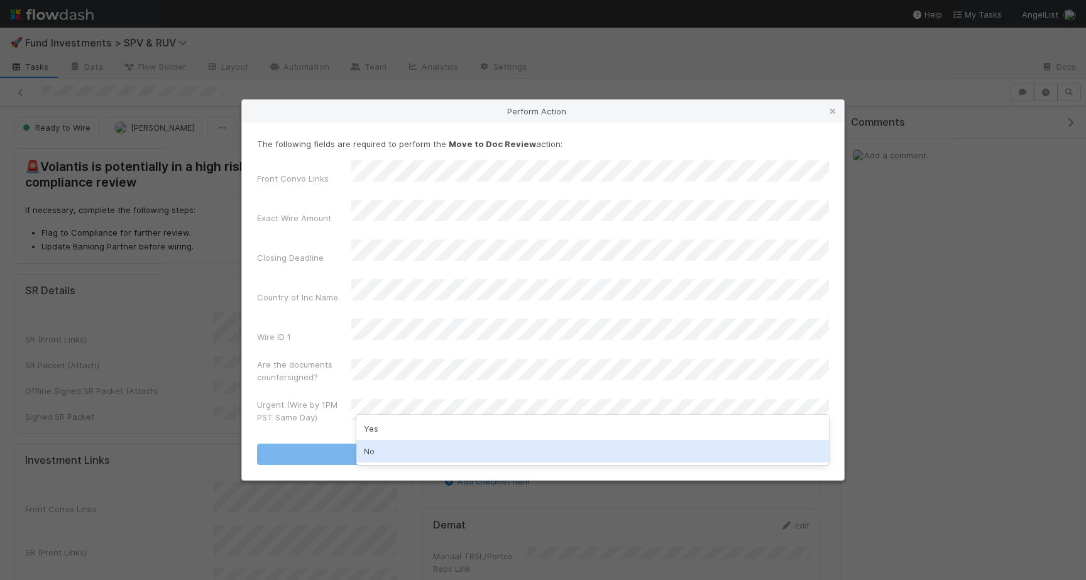
click at [380, 449] on div "No" at bounding box center [592, 451] width 473 height 23
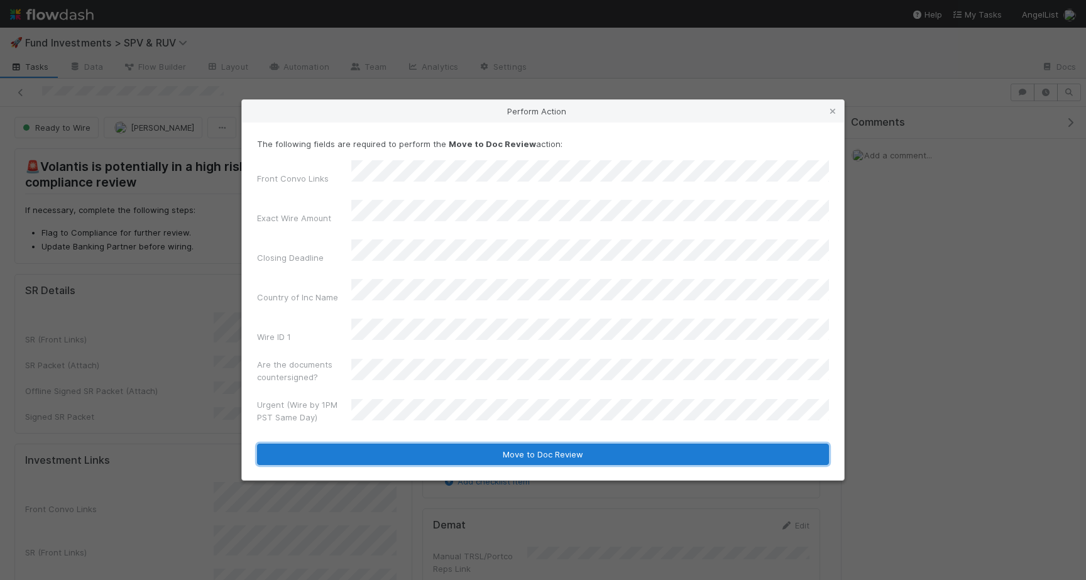
click at [383, 444] on button "Move to Doc Review" at bounding box center [543, 454] width 572 height 21
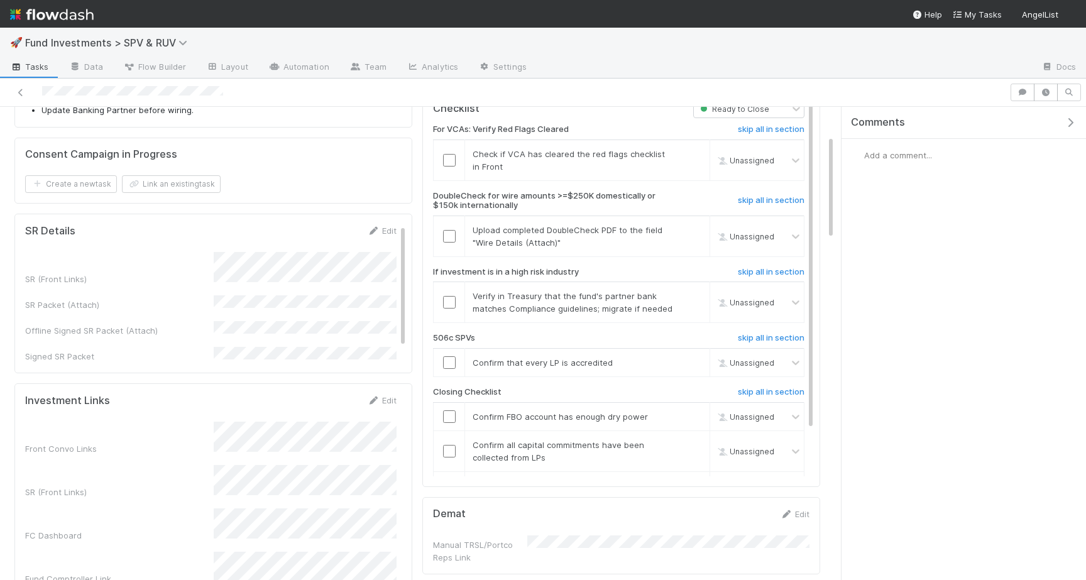
scroll to position [143, 0]
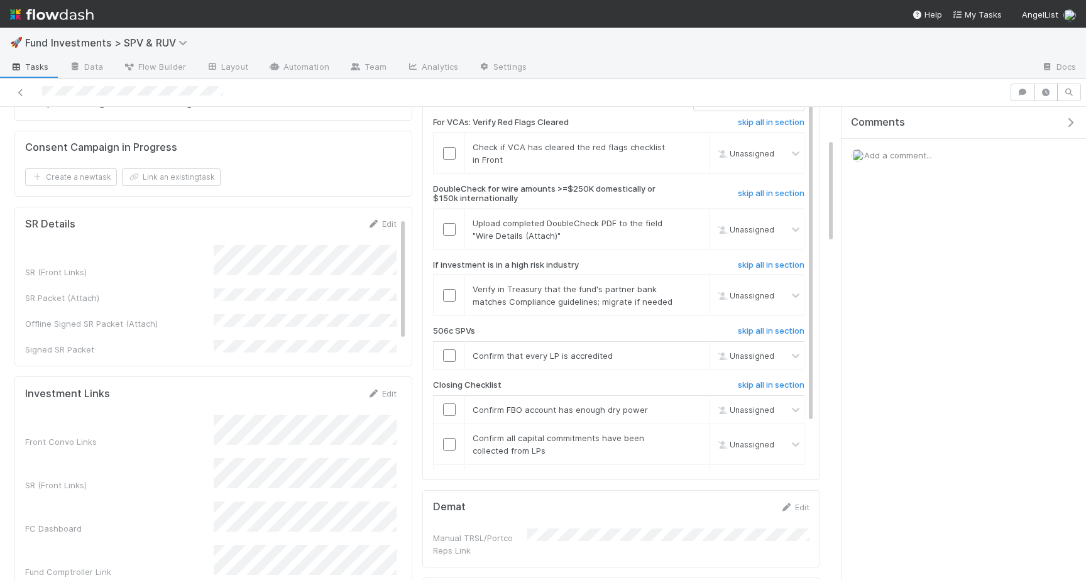
click at [266, 344] on div "SR Details Edit SR (Front Links) SR Packet (Attach) Offline Signed SR Packet (A…" at bounding box center [213, 287] width 398 height 160
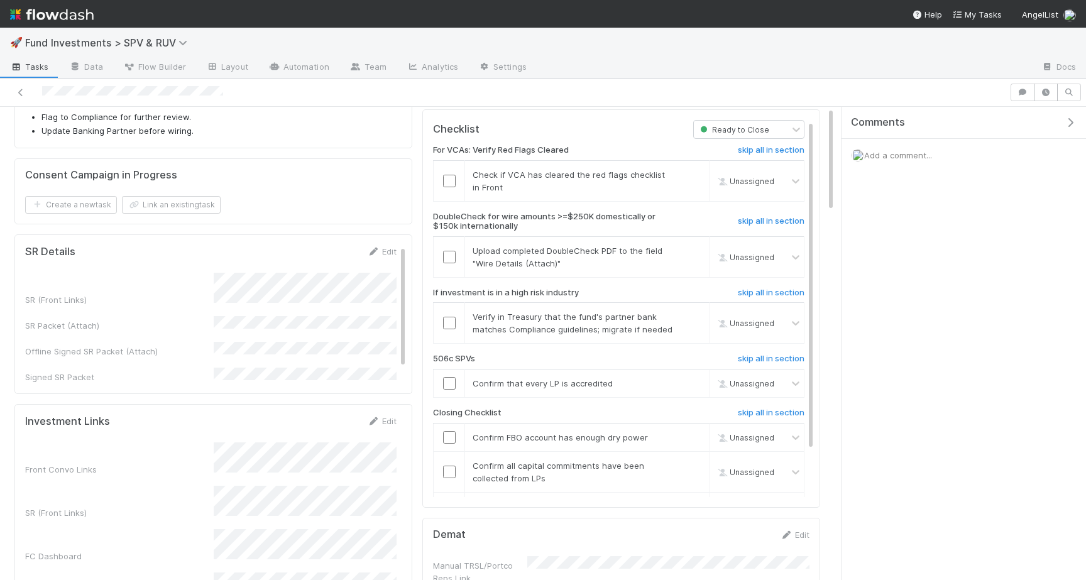
scroll to position [0, 0]
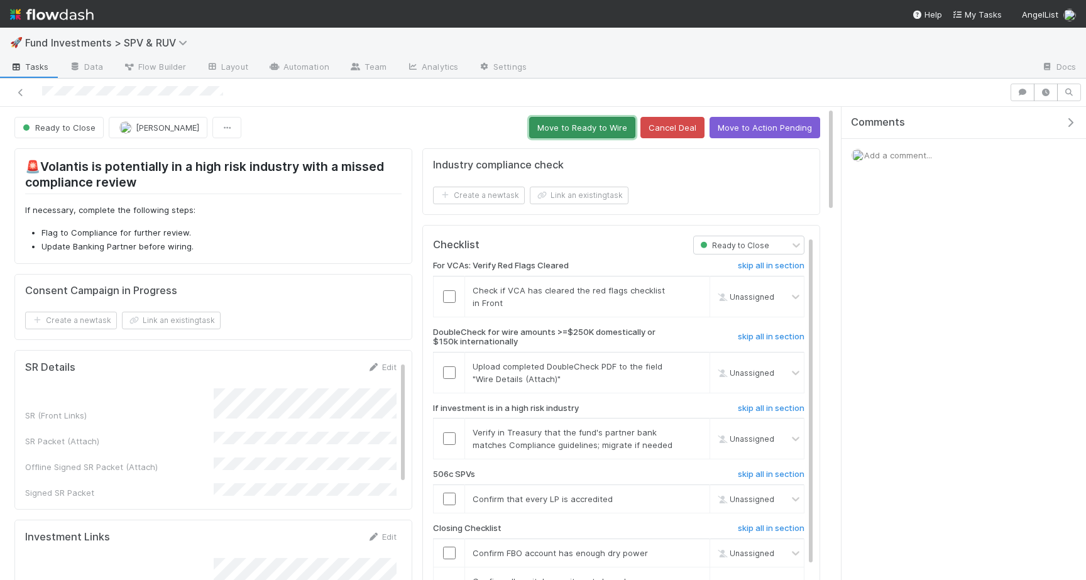
click at [554, 124] on button "Move to Ready to Wire" at bounding box center [582, 127] width 106 height 21
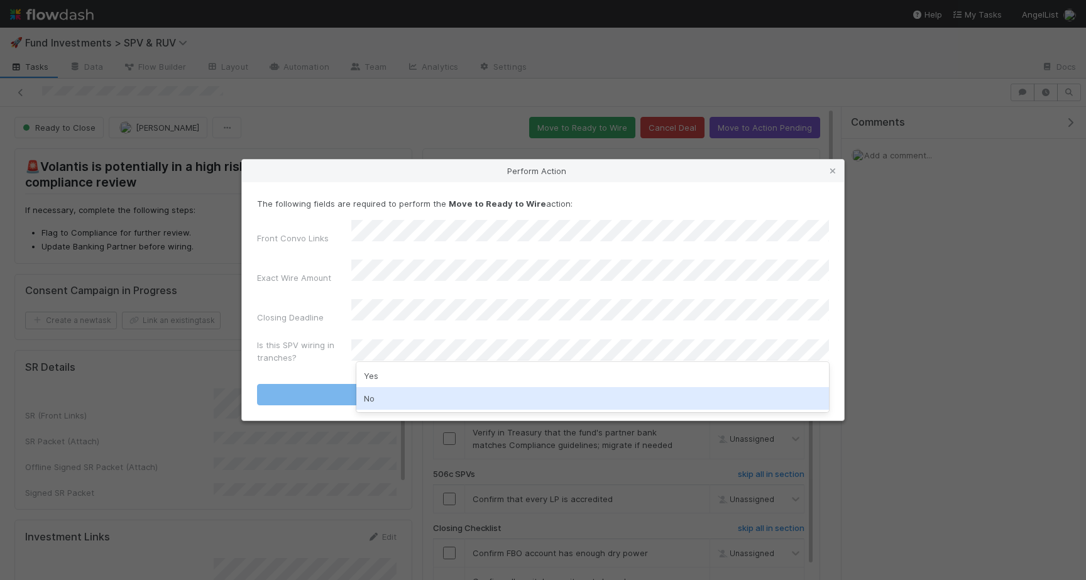
click at [418, 388] on div "No" at bounding box center [592, 398] width 473 height 23
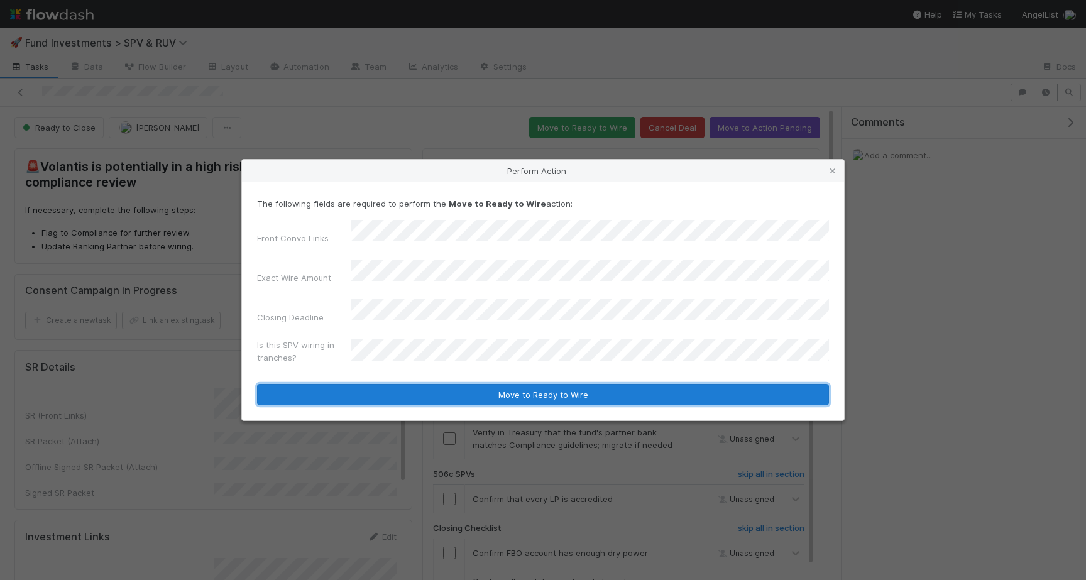
click at [418, 388] on button "Move to Ready to Wire" at bounding box center [543, 394] width 572 height 21
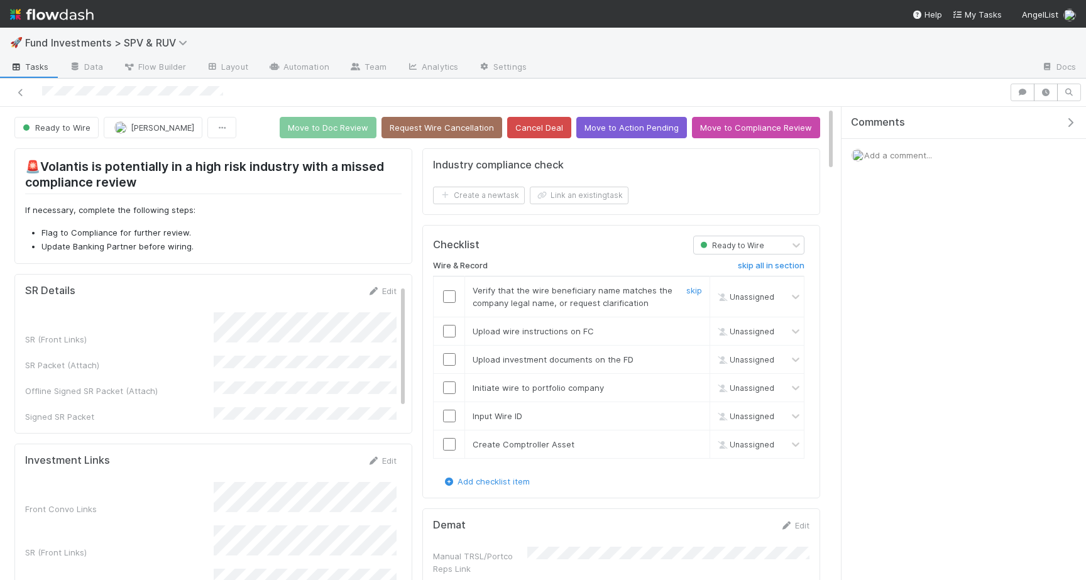
click at [459, 302] on td at bounding box center [449, 296] width 31 height 41
click at [455, 301] on div at bounding box center [449, 296] width 31 height 13
click at [444, 297] on input "checkbox" at bounding box center [449, 296] width 13 height 13
click at [445, 332] on input "checkbox" at bounding box center [449, 331] width 13 height 13
click at [451, 358] on input "checkbox" at bounding box center [449, 359] width 13 height 13
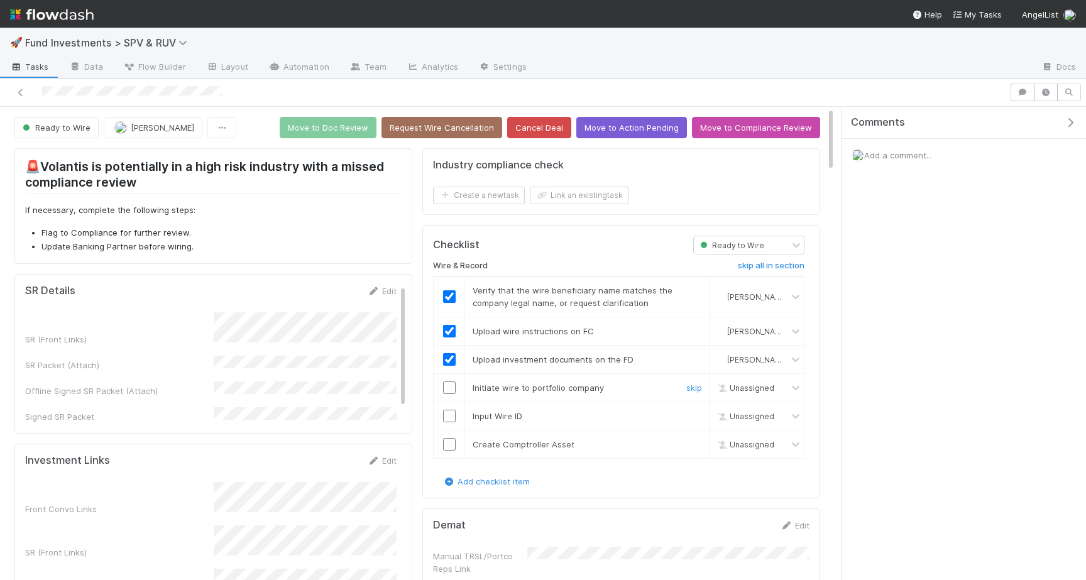
click at [451, 385] on input "checkbox" at bounding box center [449, 387] width 13 height 13
click at [451, 410] on input "checkbox" at bounding box center [449, 416] width 13 height 13
click at [451, 440] on input "checkbox" at bounding box center [449, 444] width 13 height 13
click at [327, 132] on button "Move to Doc Review" at bounding box center [328, 127] width 97 height 21
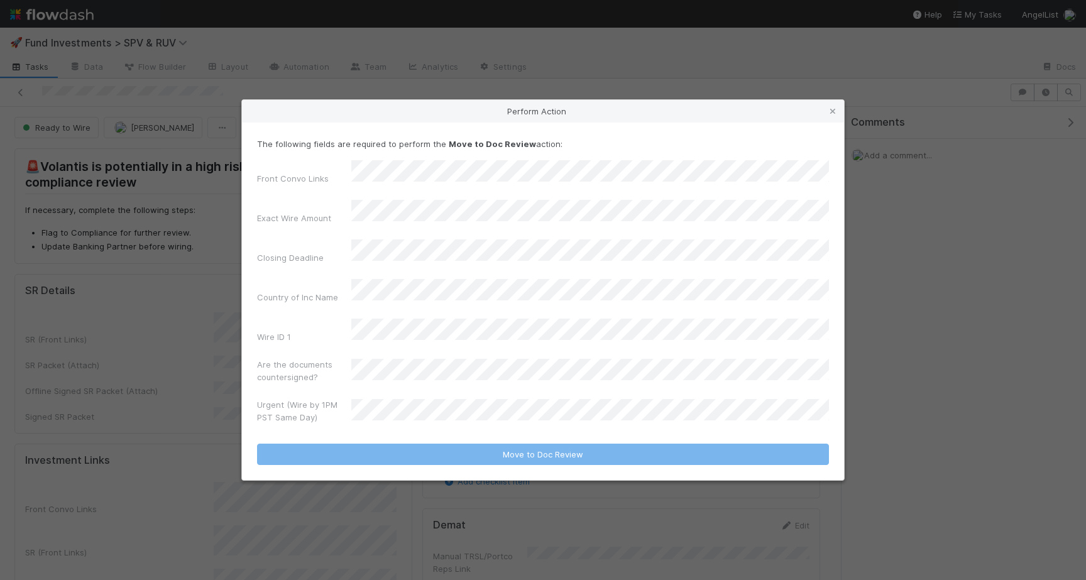
click at [393, 398] on div "Urgent (Wire by 1PM PST Same Day)" at bounding box center [543, 413] width 572 height 30
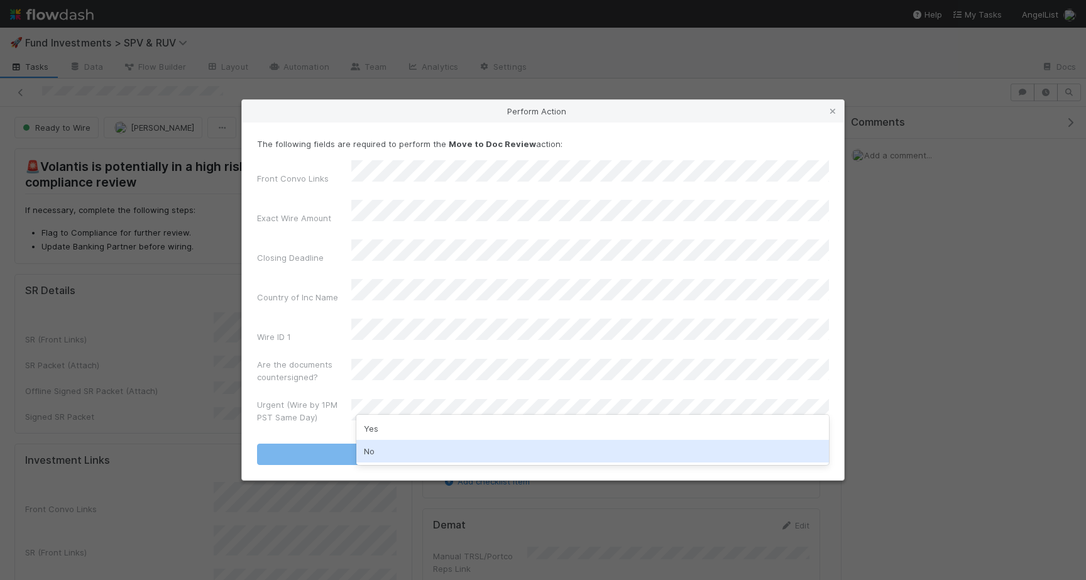
click at [384, 446] on div "No" at bounding box center [592, 451] width 473 height 23
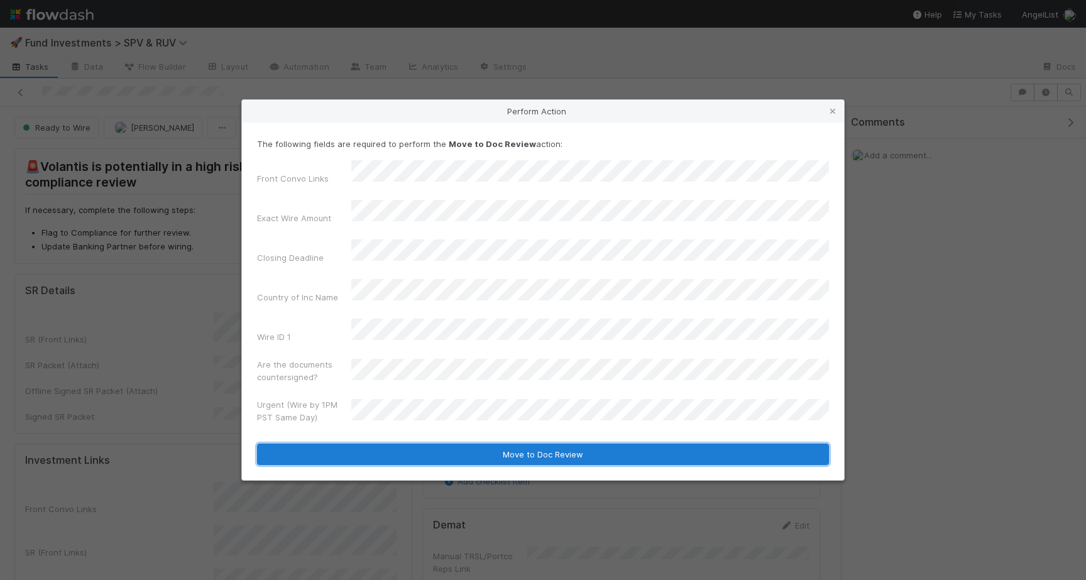
click at [395, 444] on button "Move to Doc Review" at bounding box center [543, 454] width 572 height 21
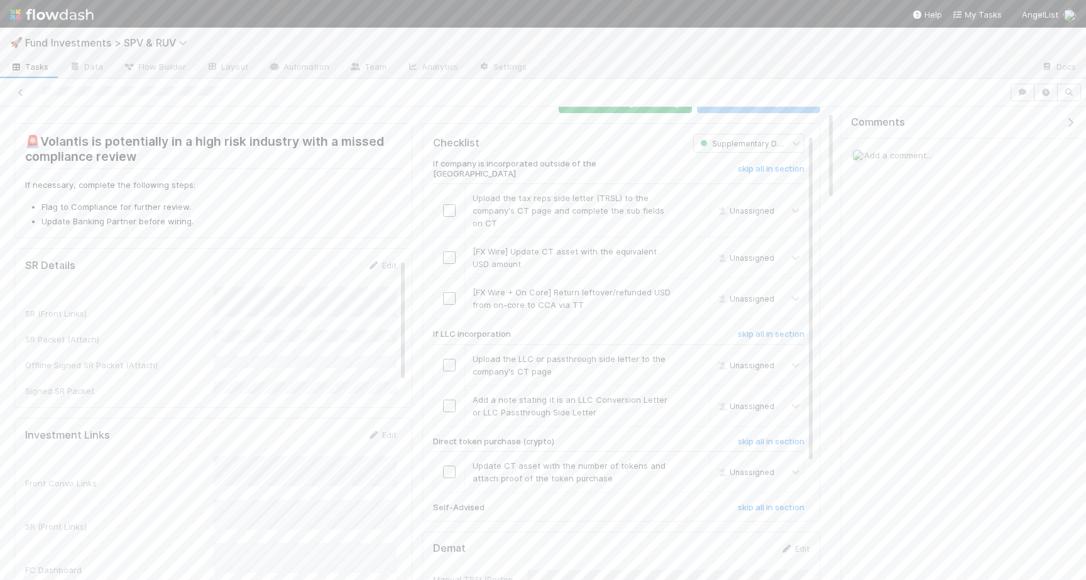
scroll to position [63, 0]
